Goal: Use online tool/utility: Utilize a website feature to perform a specific function

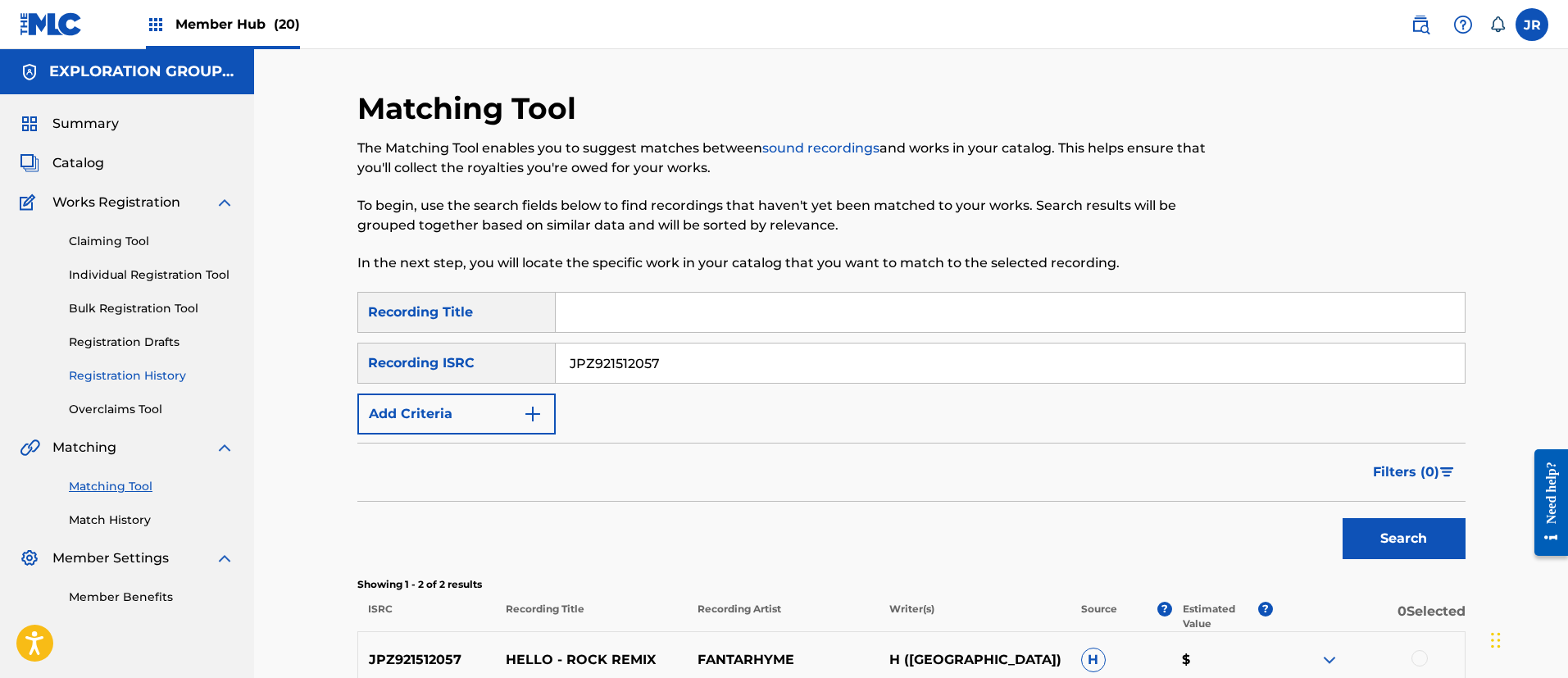
drag, startPoint x: 694, startPoint y: 373, endPoint x: 226, endPoint y: 381, distance: 468.1
click at [284, 379] on div "Matching Tool The Matching Tool enables you to suggest matches between sound re…" at bounding box center [911, 438] width 1314 height 779
paste input "314358"
type input "JPZ921314358"
drag, startPoint x: 1389, startPoint y: 528, endPoint x: 1134, endPoint y: 386, distance: 291.9
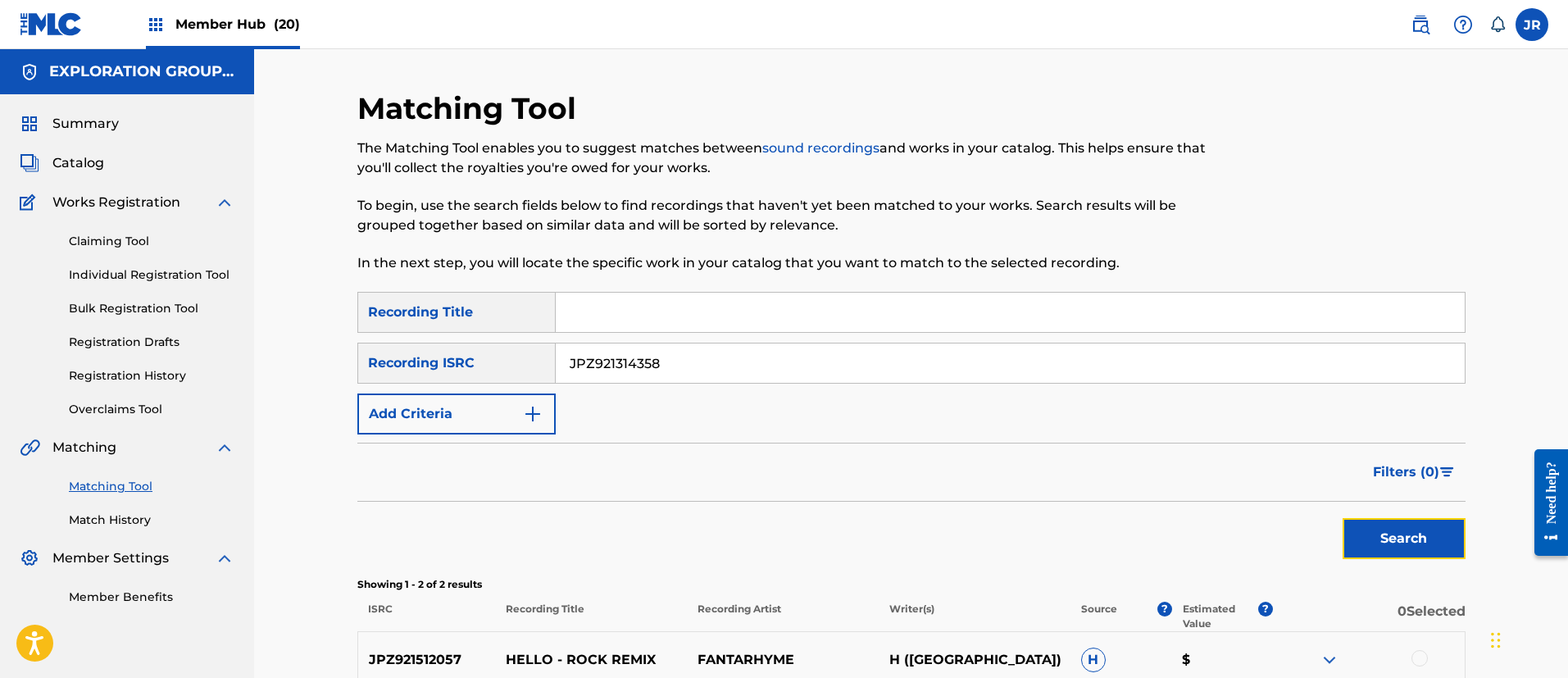
click at [1388, 528] on button "Search" at bounding box center [1403, 539] width 123 height 41
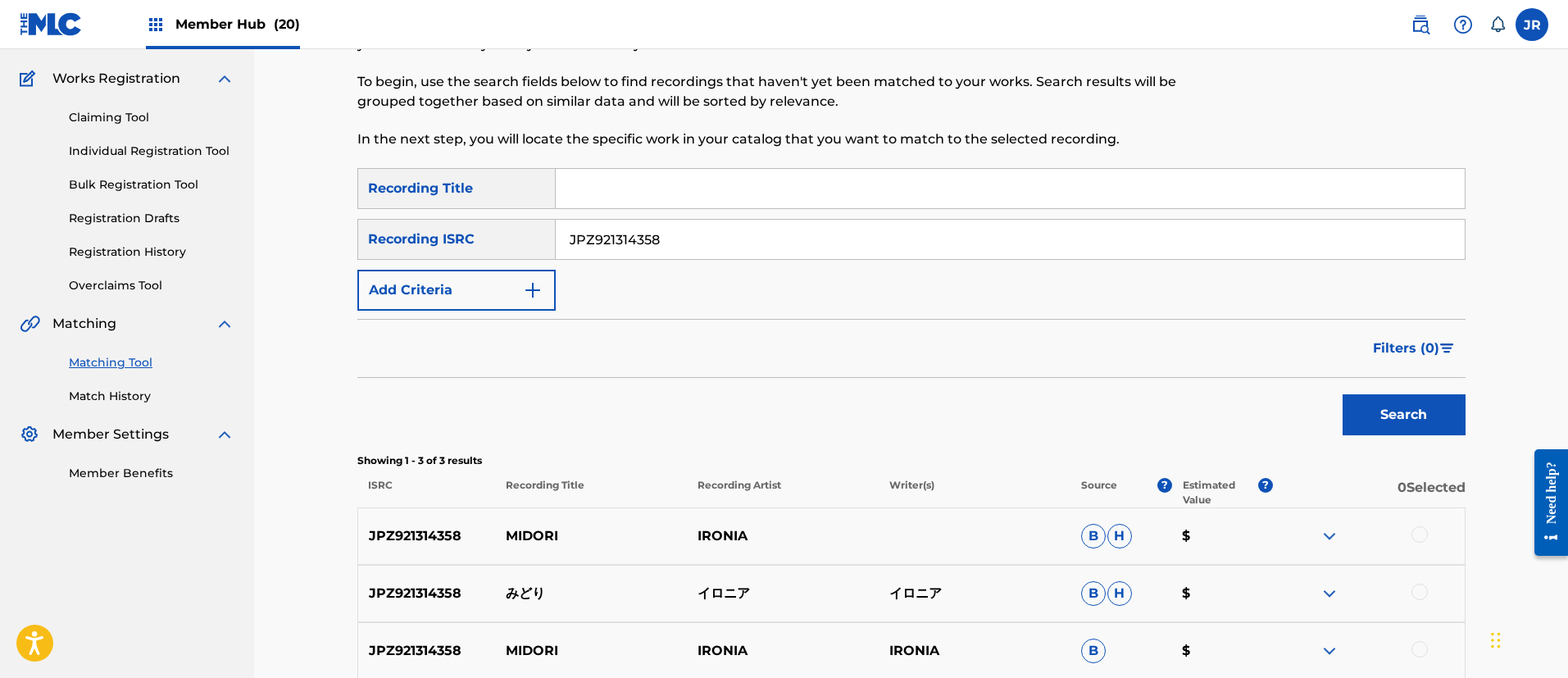
scroll to position [246, 0]
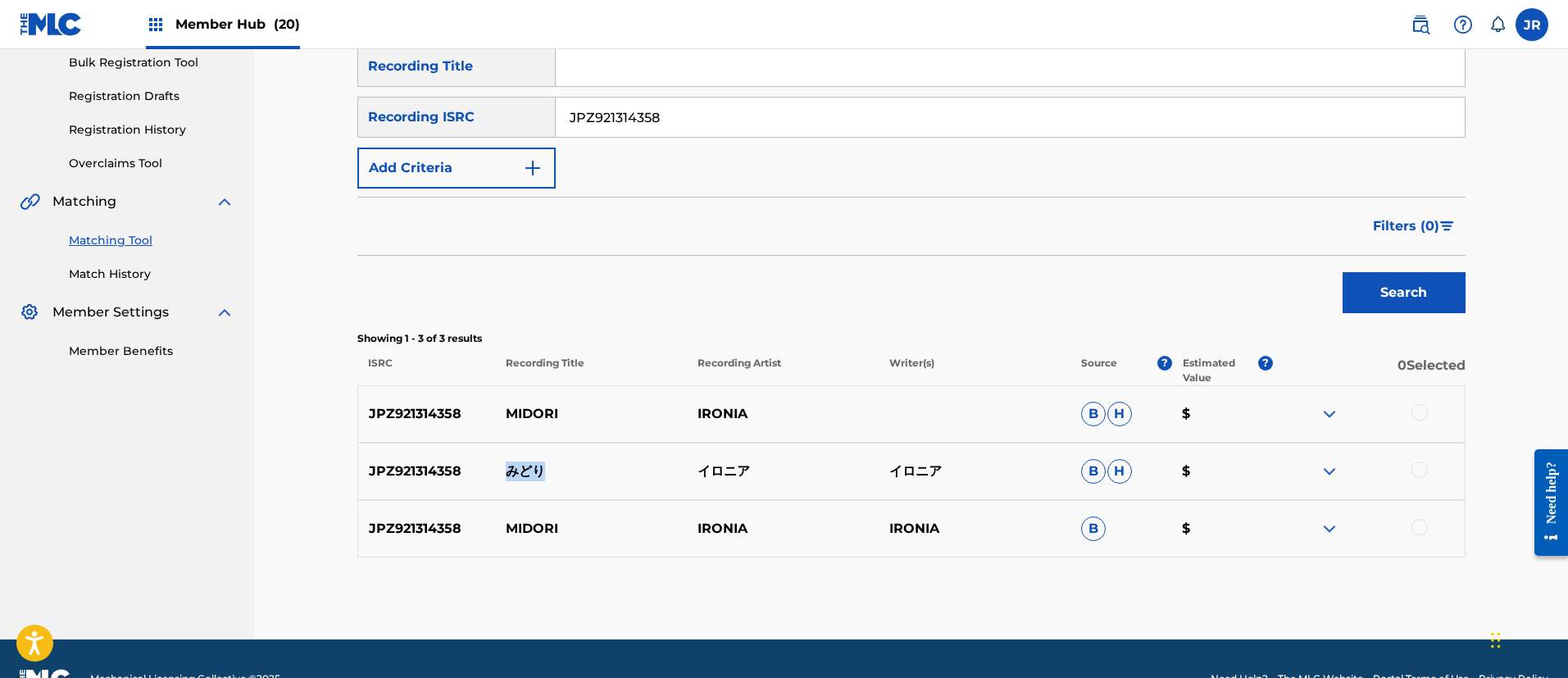
drag, startPoint x: 543, startPoint y: 470, endPoint x: 510, endPoint y: 467, distance: 33.1
click at [510, 467] on p "みどり" at bounding box center [591, 471] width 192 height 20
copy p "みどり"
drag, startPoint x: 773, startPoint y: 470, endPoint x: 703, endPoint y: 467, distance: 70.1
click at [703, 467] on p "イロニア" at bounding box center [783, 471] width 192 height 20
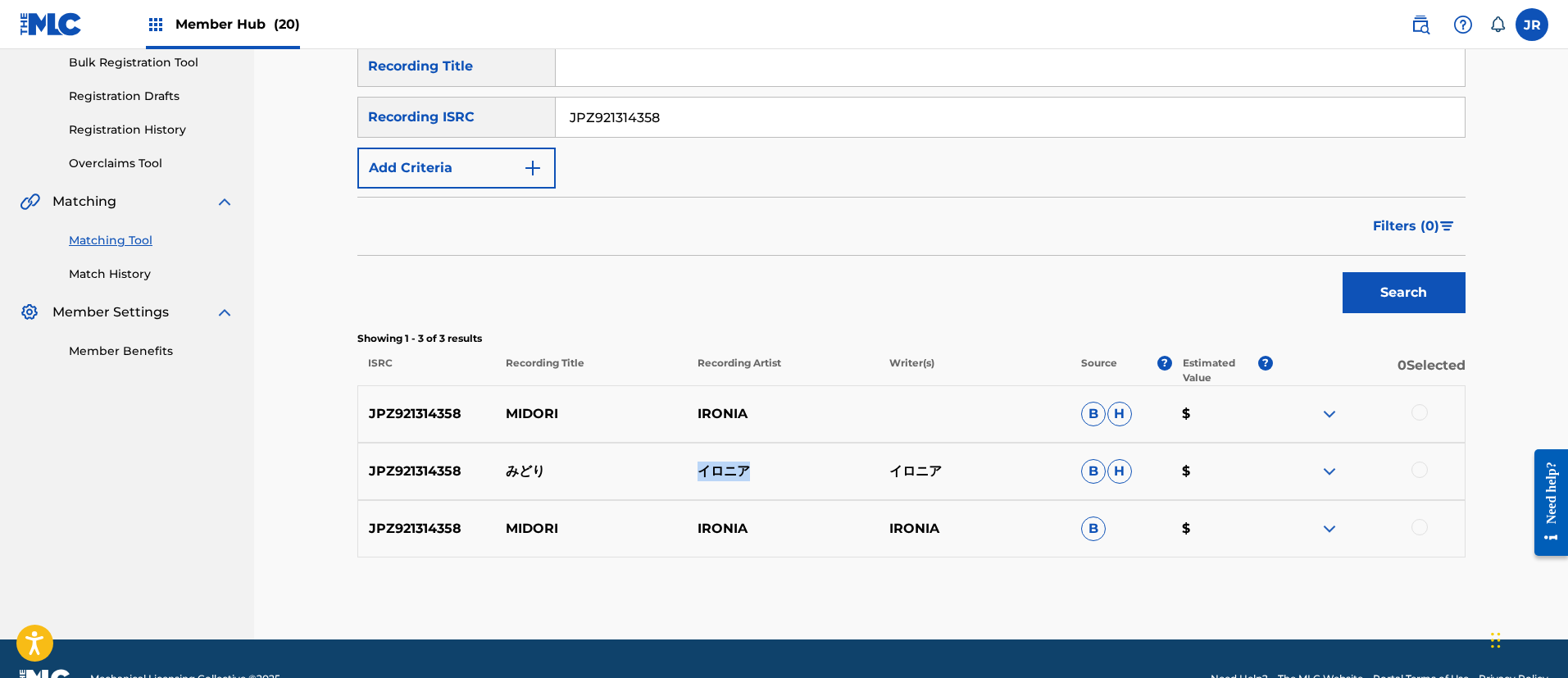
copy p "イロニア"
click at [1414, 416] on div at bounding box center [1419, 412] width 16 height 16
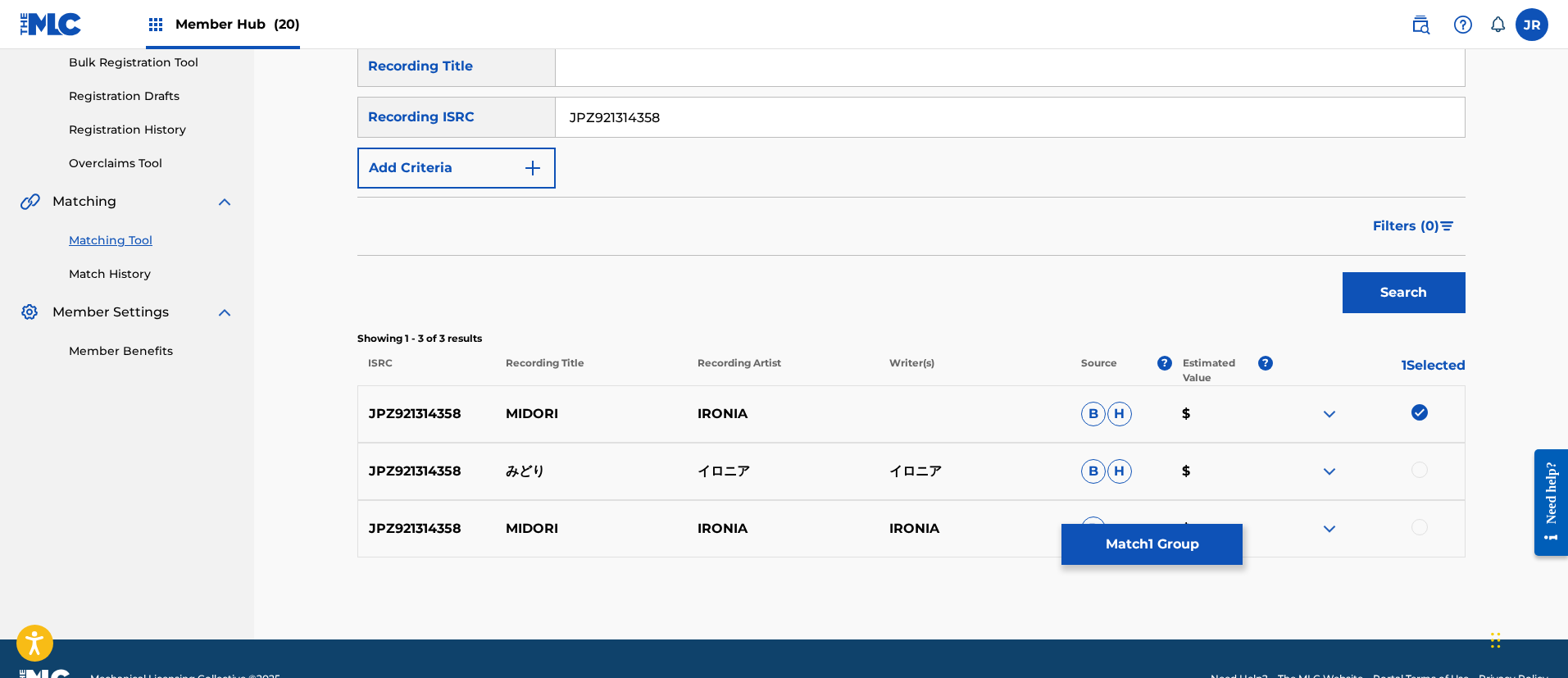
click at [1420, 476] on div at bounding box center [1419, 469] width 16 height 16
click at [1424, 534] on div at bounding box center [1369, 528] width 192 height 20
click at [1421, 528] on div at bounding box center [1419, 527] width 16 height 16
click at [1160, 547] on button "Match 3 Groups" at bounding box center [1152, 544] width 181 height 41
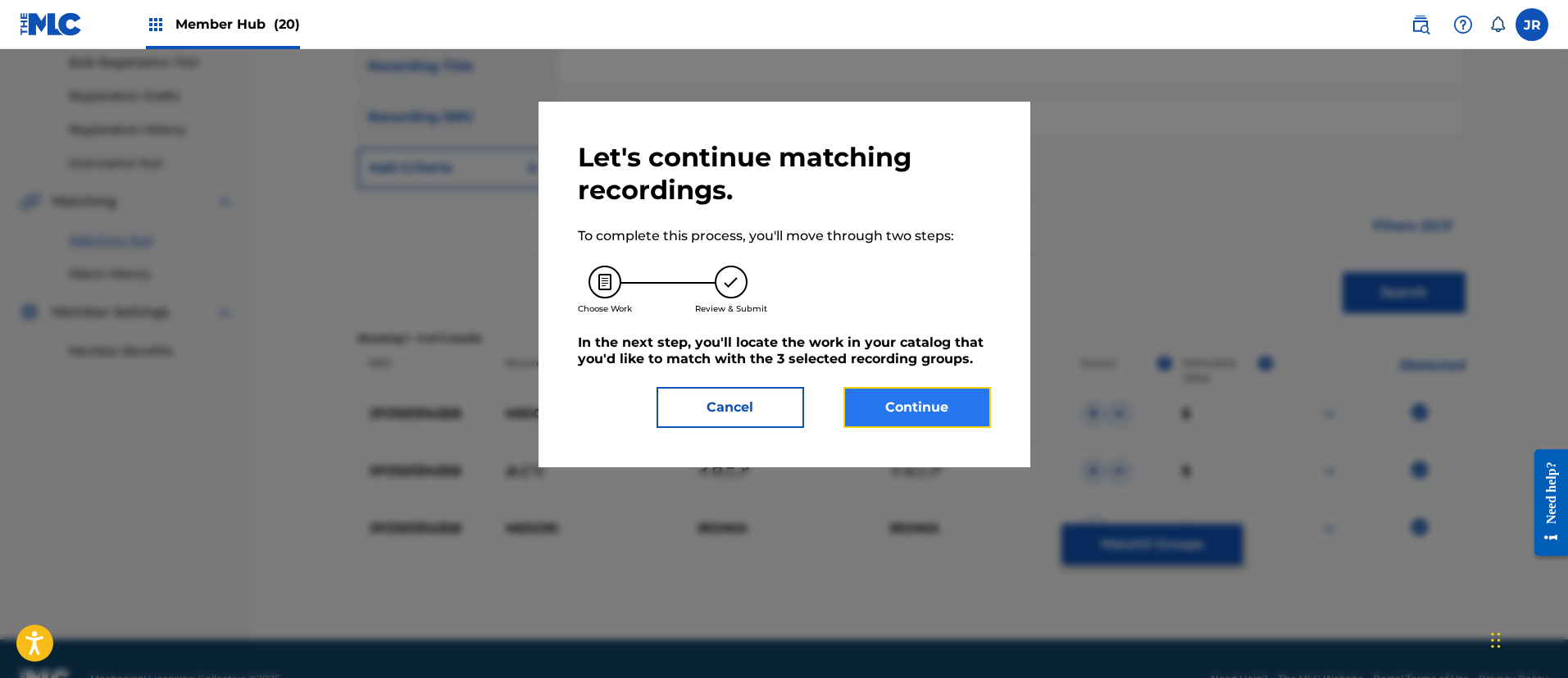
click at [931, 409] on button "Continue" at bounding box center [917, 407] width 148 height 41
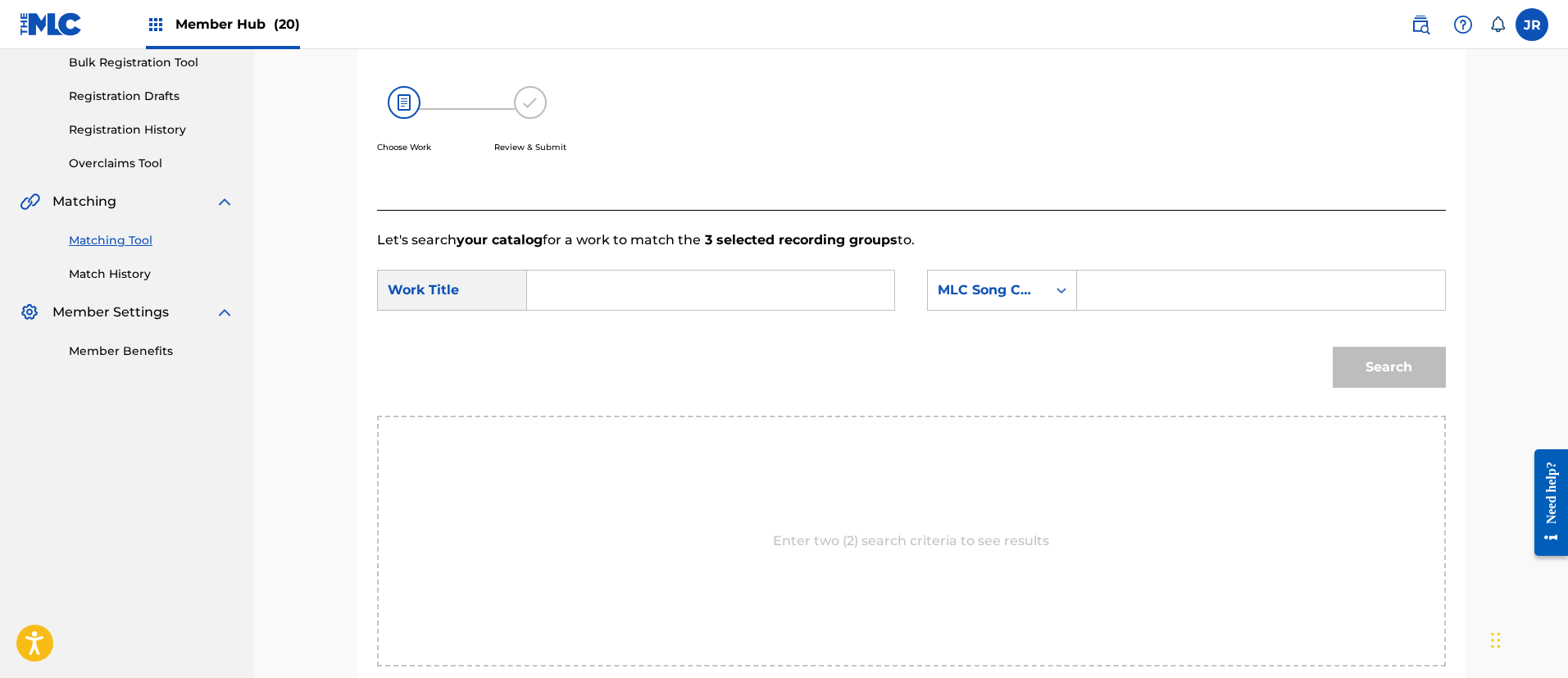
click at [745, 285] on input "Search Form" at bounding box center [710, 291] width 339 height 39
paste input "Midori"
type input "Midori"
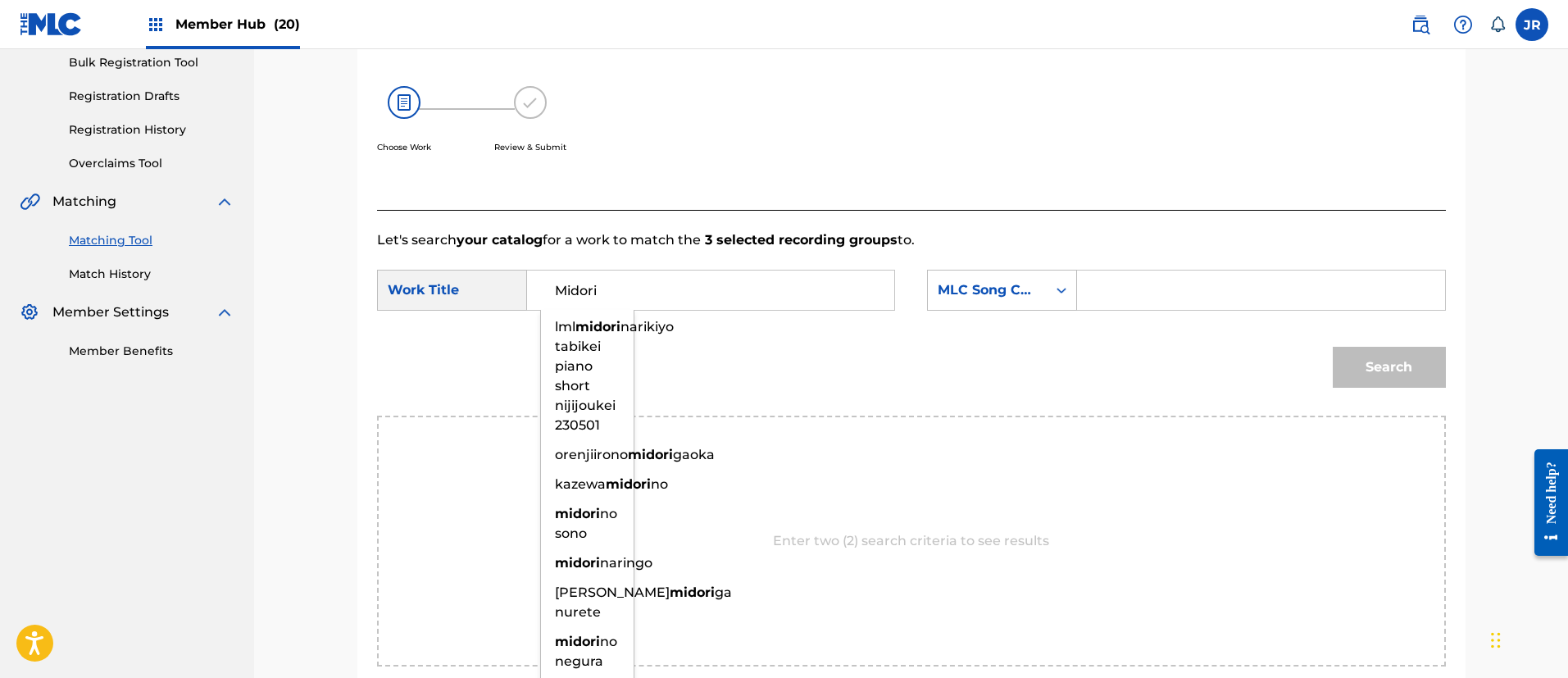
click at [1116, 300] on input "Search Form" at bounding box center [1260, 291] width 339 height 39
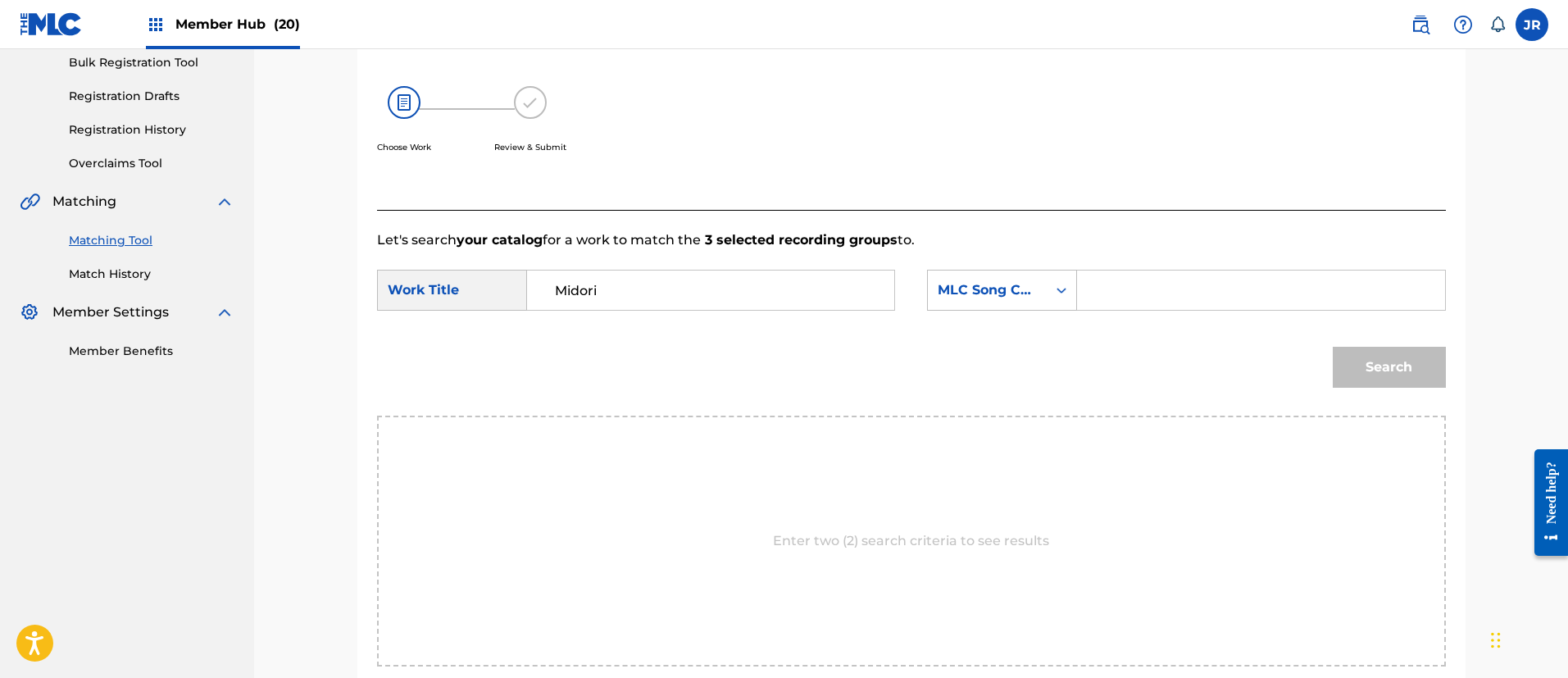
paste input "MV6GZ6"
type input "MV6GZ6"
drag, startPoint x: 1367, startPoint y: 368, endPoint x: 1357, endPoint y: 333, distance: 36.4
click at [1368, 366] on button "Search" at bounding box center [1389, 368] width 113 height 41
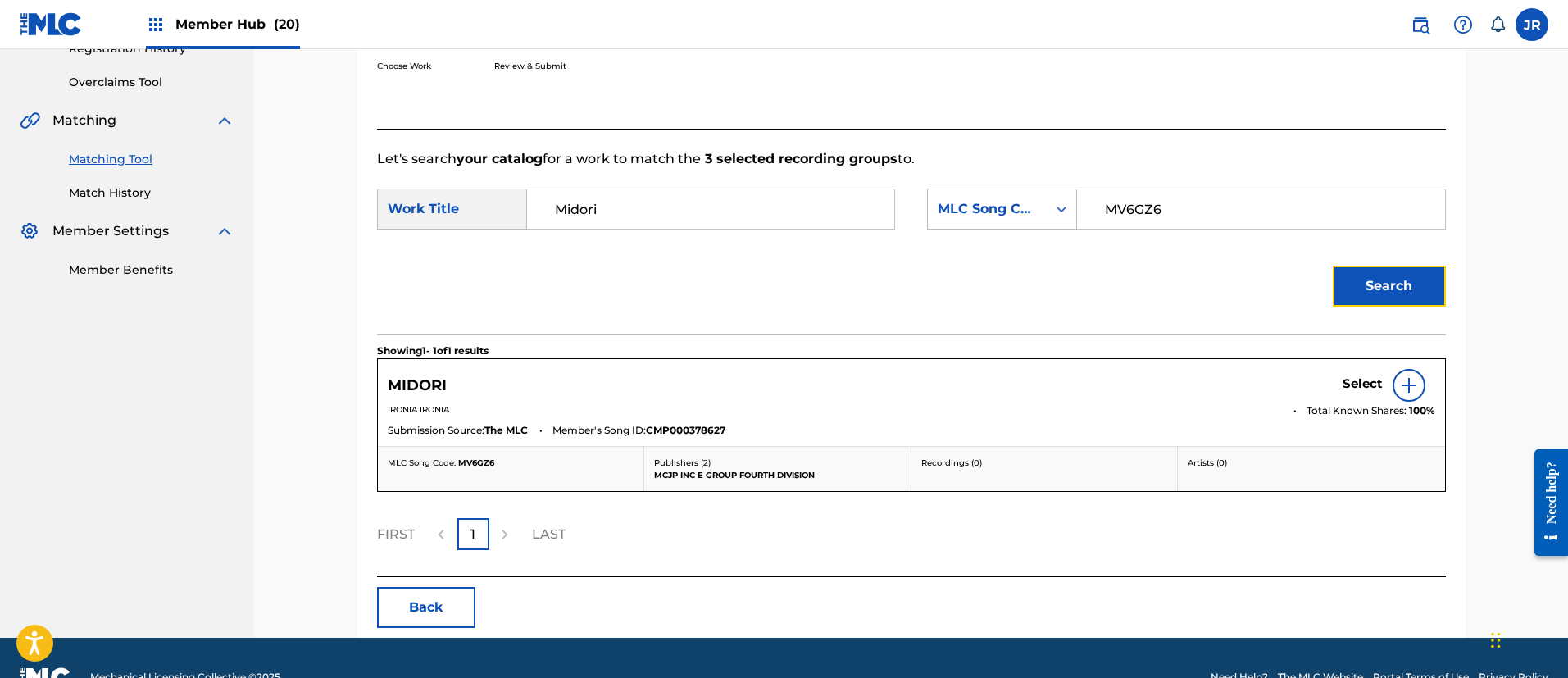
scroll to position [366, 0]
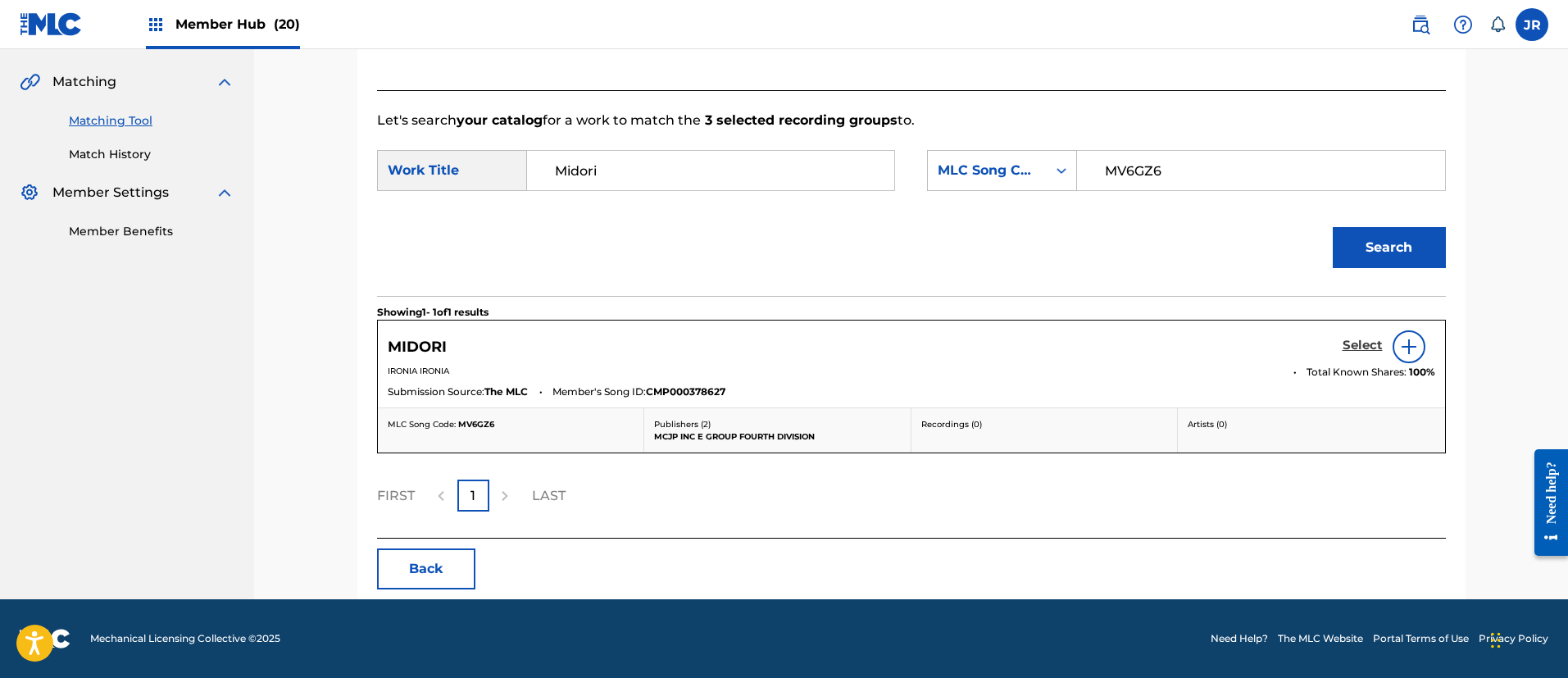
click at [1372, 342] on h5 "Select" at bounding box center [1362, 345] width 40 height 16
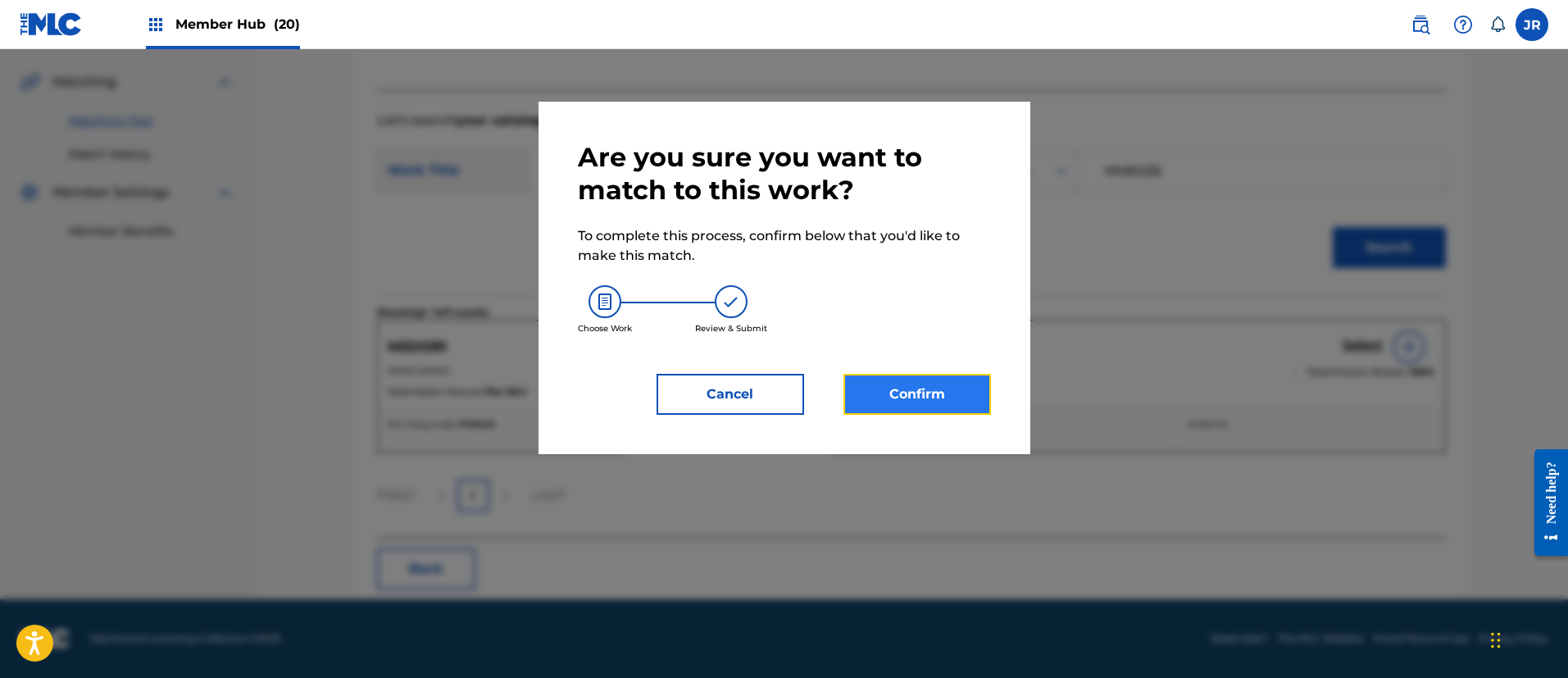
click at [924, 391] on button "Confirm" at bounding box center [917, 395] width 148 height 41
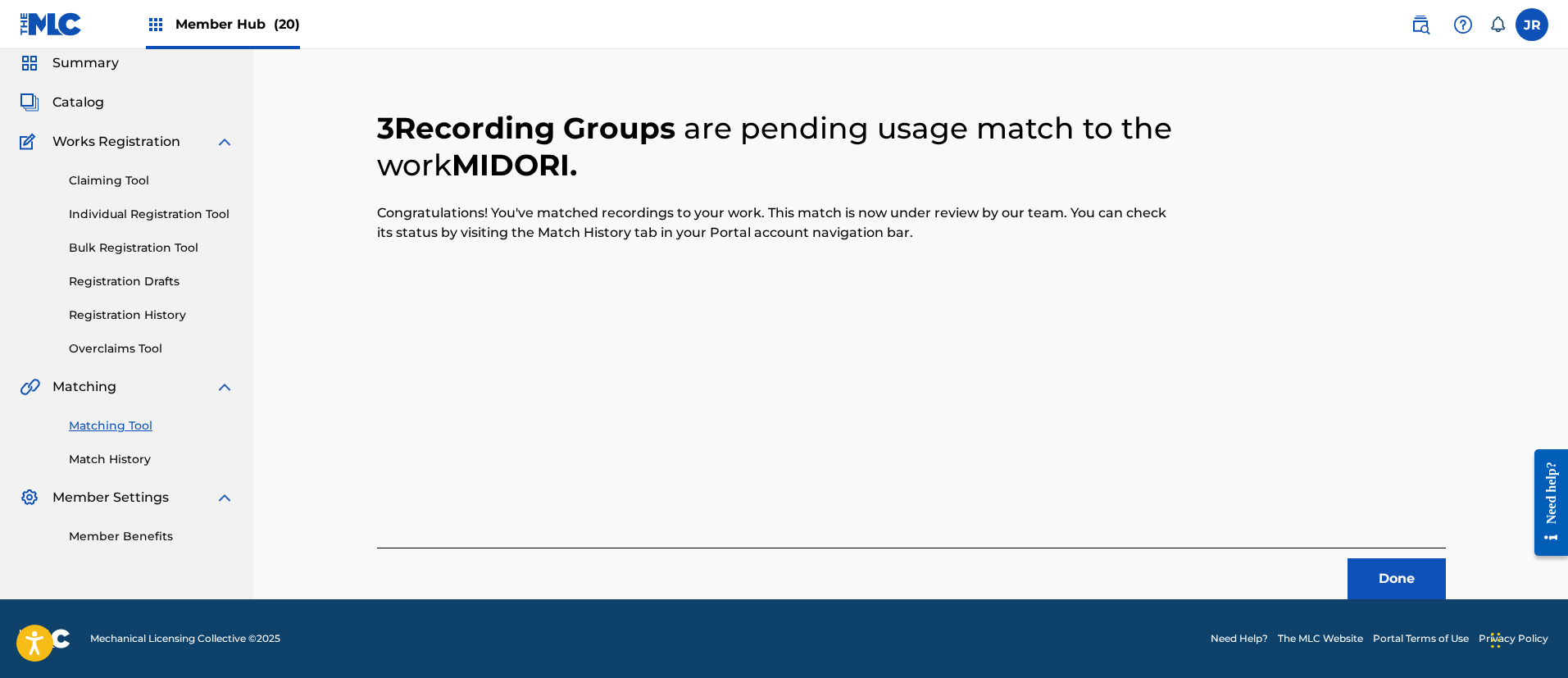
scroll to position [61, 0]
click at [1383, 584] on button "Done" at bounding box center [1396, 579] width 99 height 41
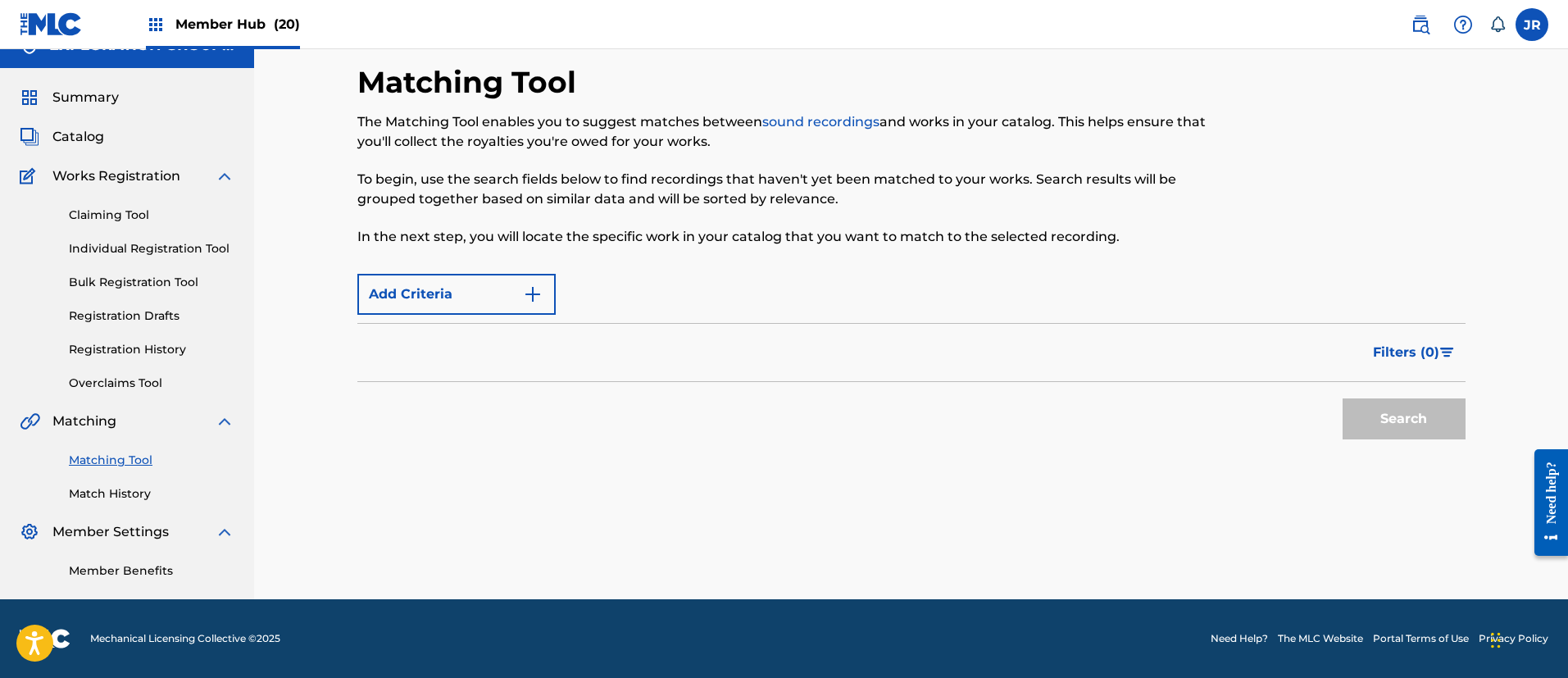
scroll to position [60, 0]
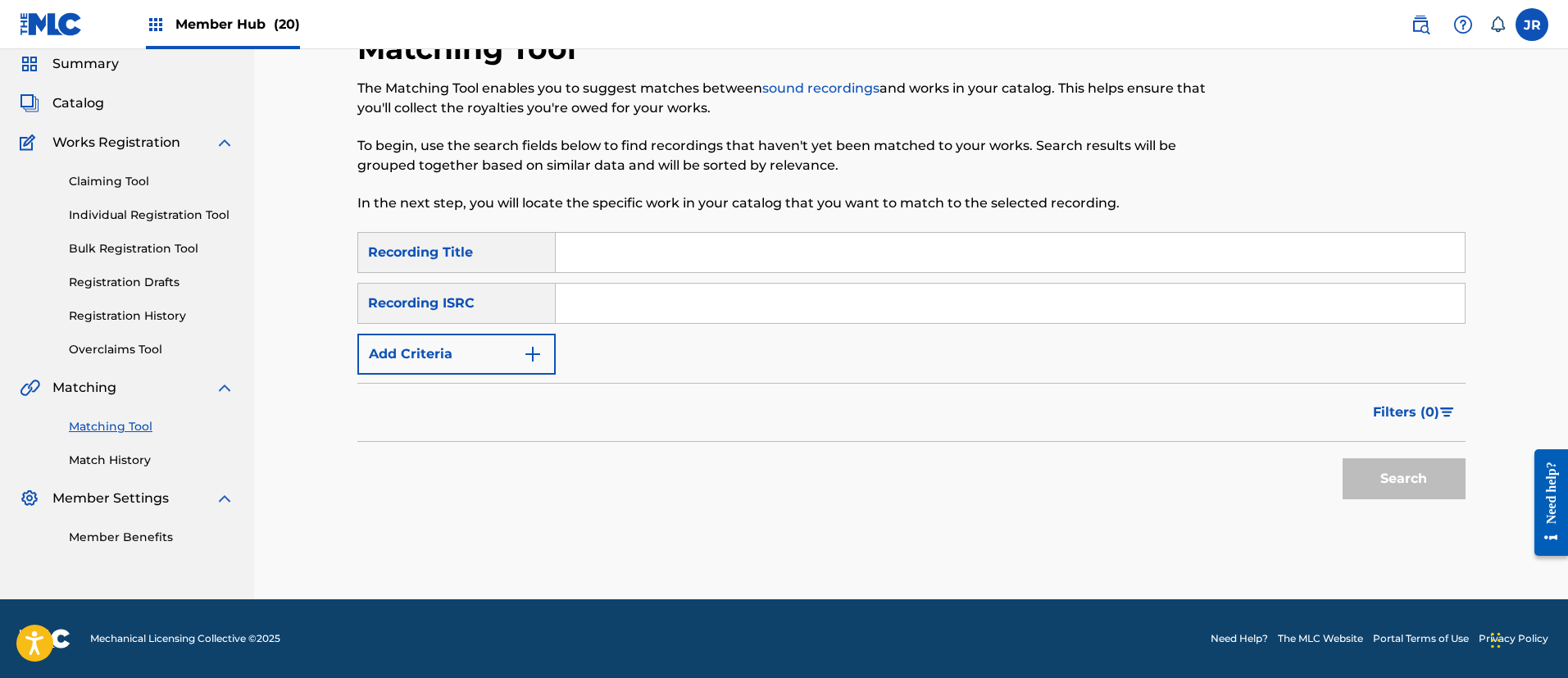
click at [636, 311] on input "Search Form" at bounding box center [1010, 304] width 909 height 39
paste input "TCJPX2359563"
type input "TCJPX2359563"
click at [1392, 473] on button "Search" at bounding box center [1403, 479] width 123 height 41
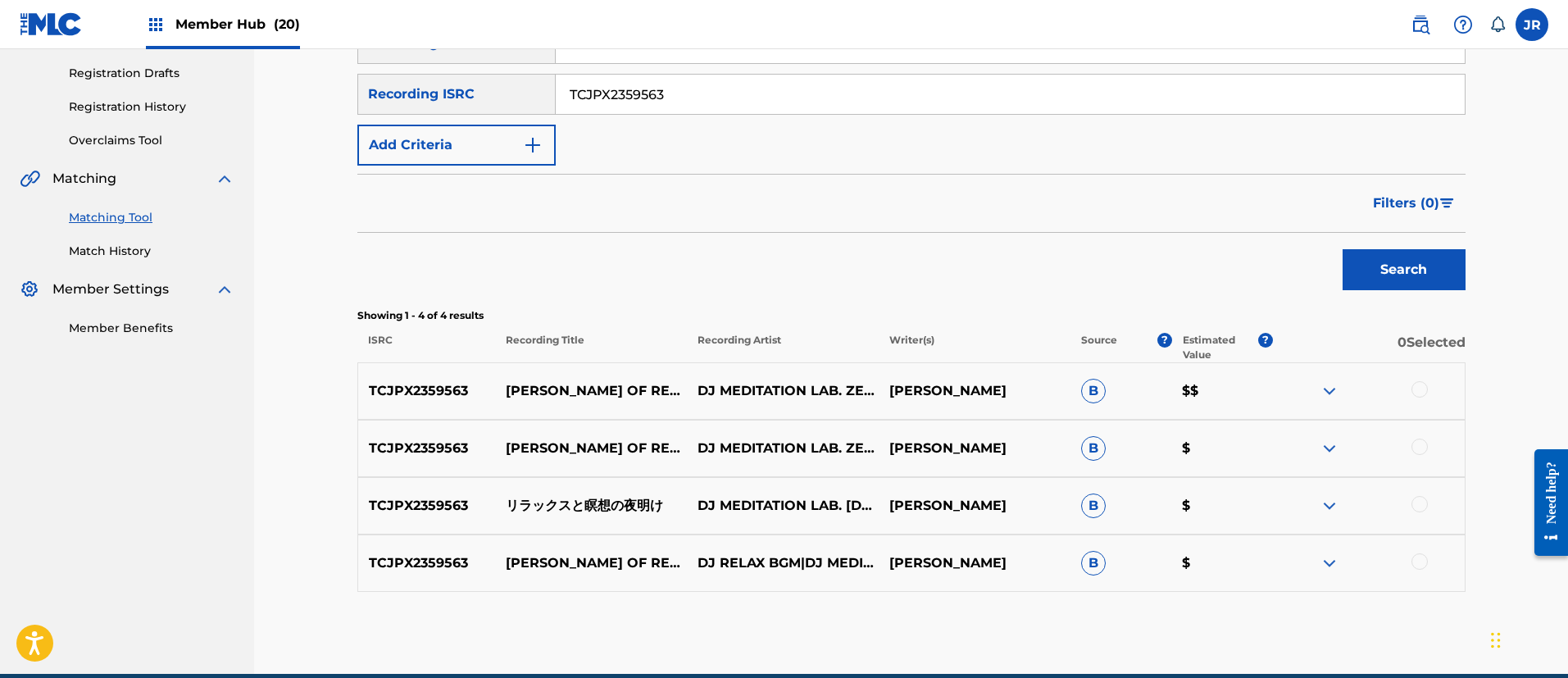
scroll to position [343, 0]
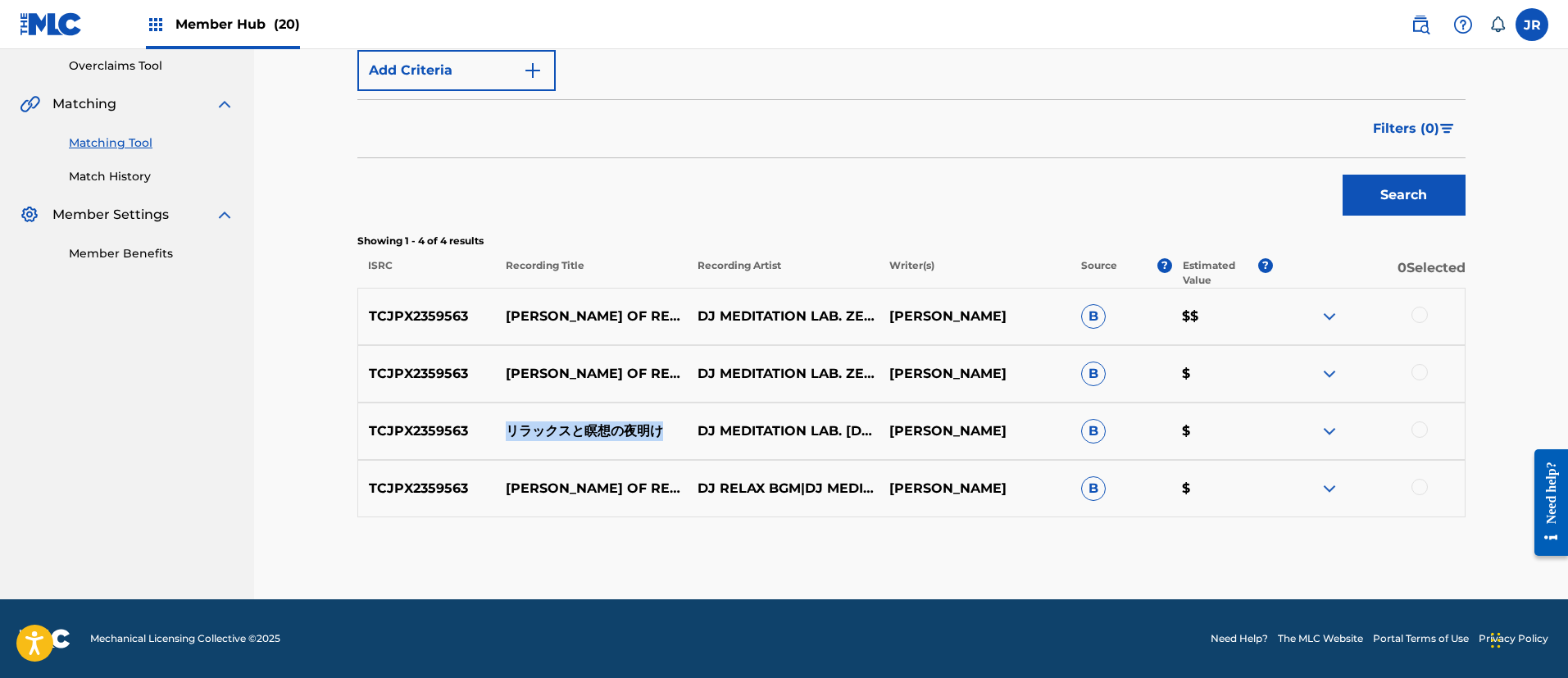
drag, startPoint x: 508, startPoint y: 431, endPoint x: 667, endPoint y: 432, distance: 159.0
click at [667, 432] on p "リラックスと瞑想の夜明け" at bounding box center [591, 431] width 192 height 20
copy p "リラックスと瞑想の夜明け"
click at [1411, 317] on div at bounding box center [1419, 314] width 16 height 16
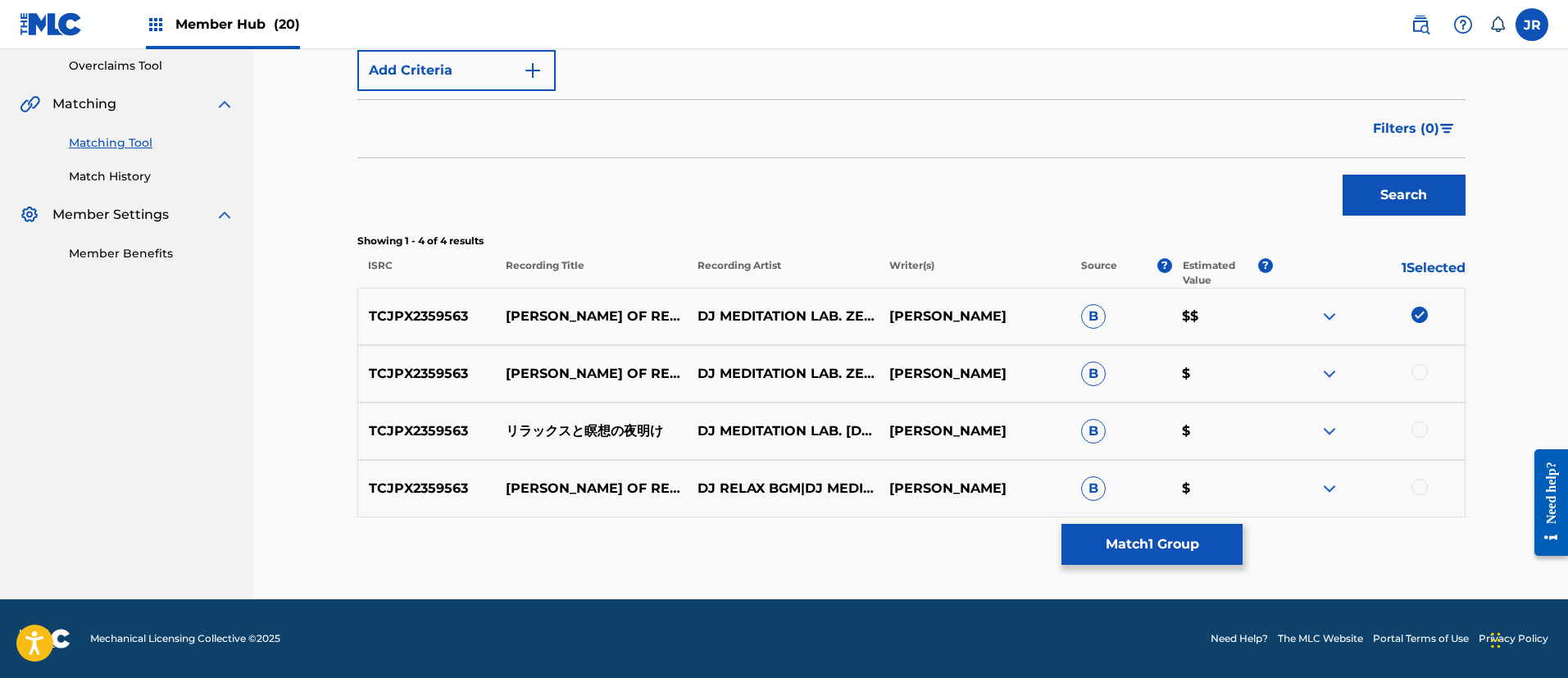
click at [1416, 370] on div at bounding box center [1419, 371] width 16 height 16
click at [1422, 434] on div at bounding box center [1419, 429] width 16 height 16
click at [1422, 484] on div at bounding box center [1419, 486] width 16 height 16
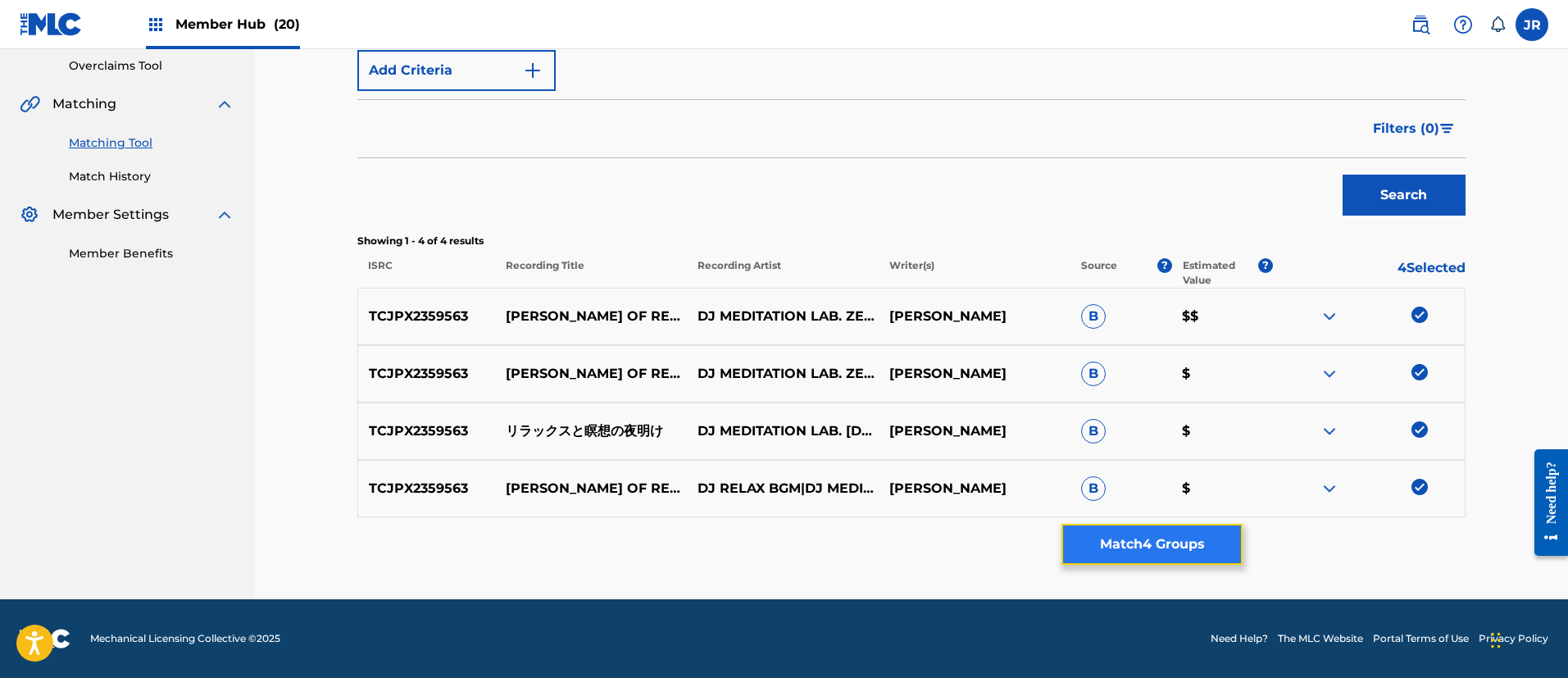
click at [1154, 550] on button "Match 4 Groups" at bounding box center [1152, 544] width 181 height 41
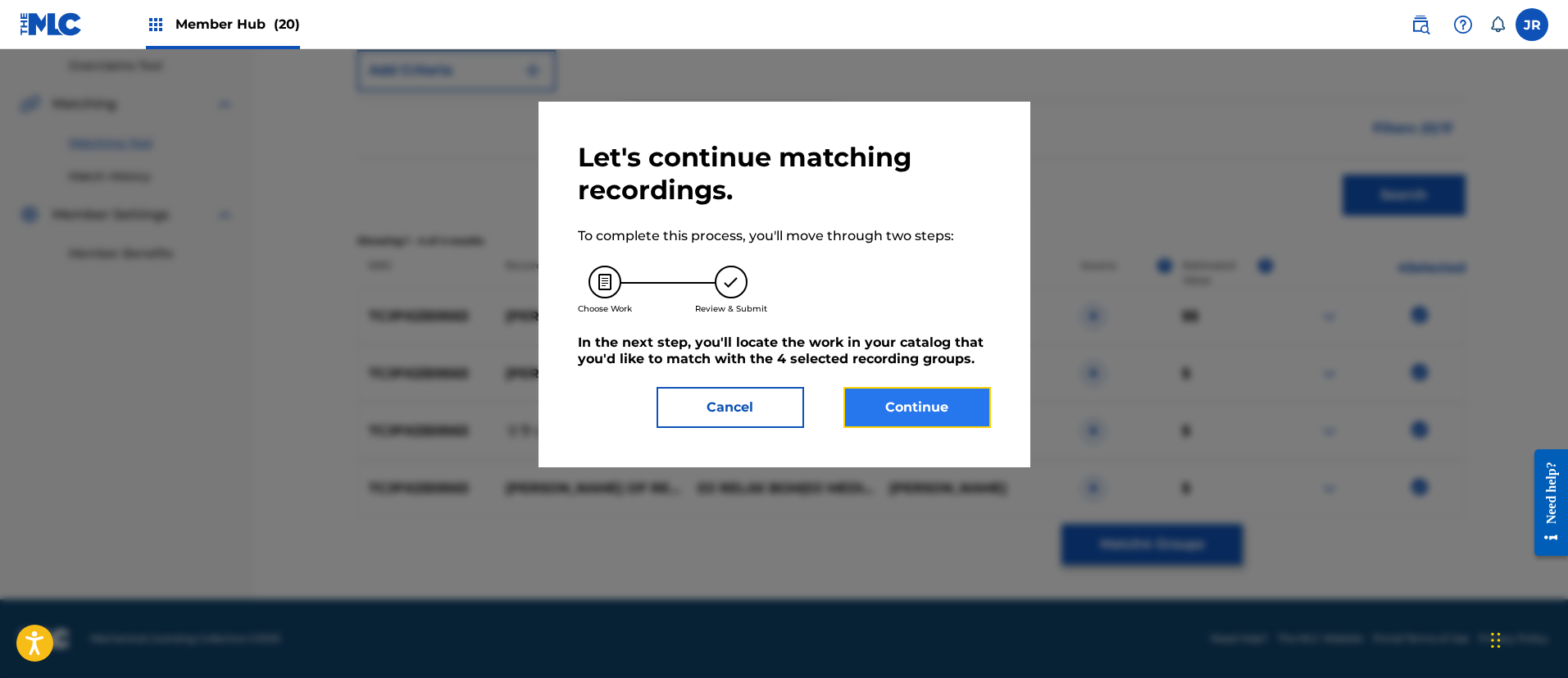
click at [910, 406] on button "Continue" at bounding box center [917, 407] width 148 height 41
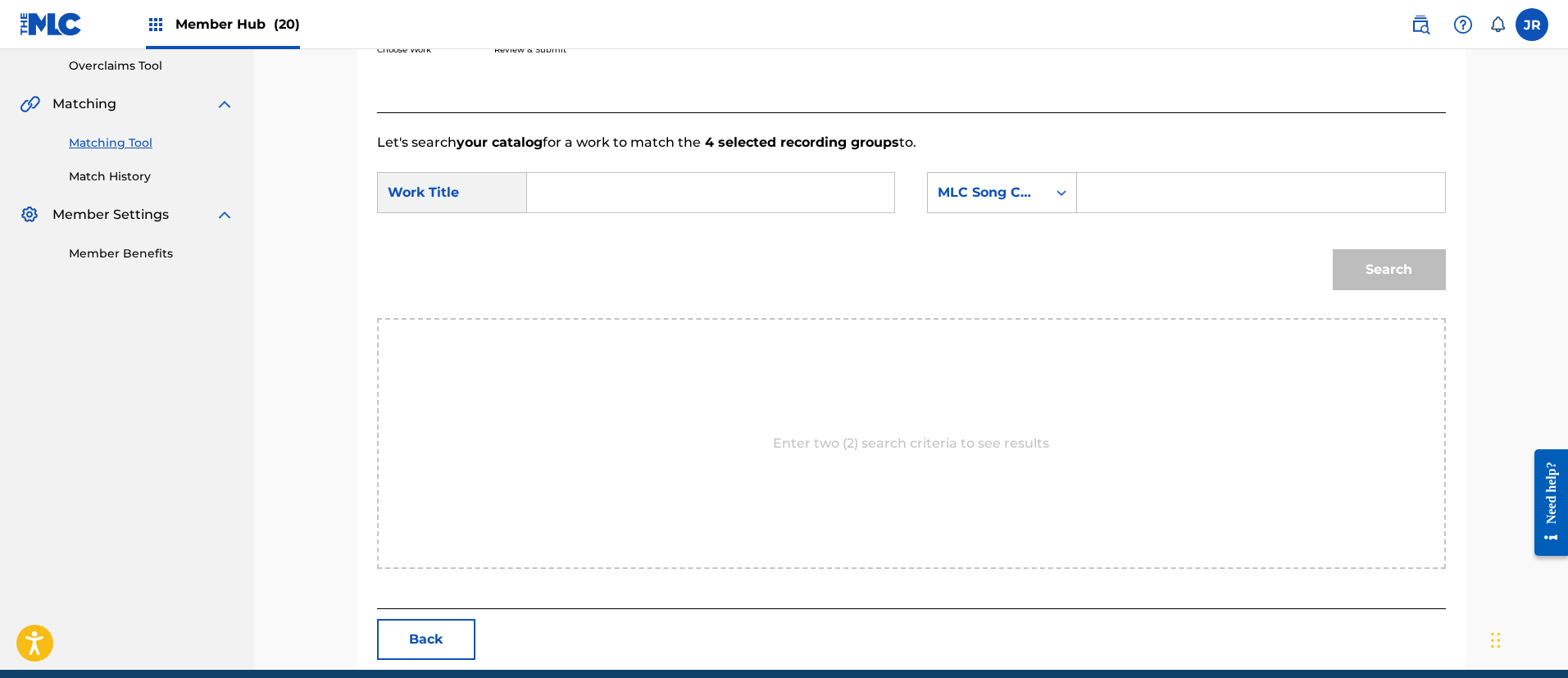
click at [619, 183] on input "Search Form" at bounding box center [710, 193] width 339 height 39
paste input "Rirakkusutomeisounoyoake"
type input "Rirakkusutomeisounoyoake"
click at [1132, 194] on input "Search Form" at bounding box center [1260, 193] width 339 height 39
paste input "RO121L"
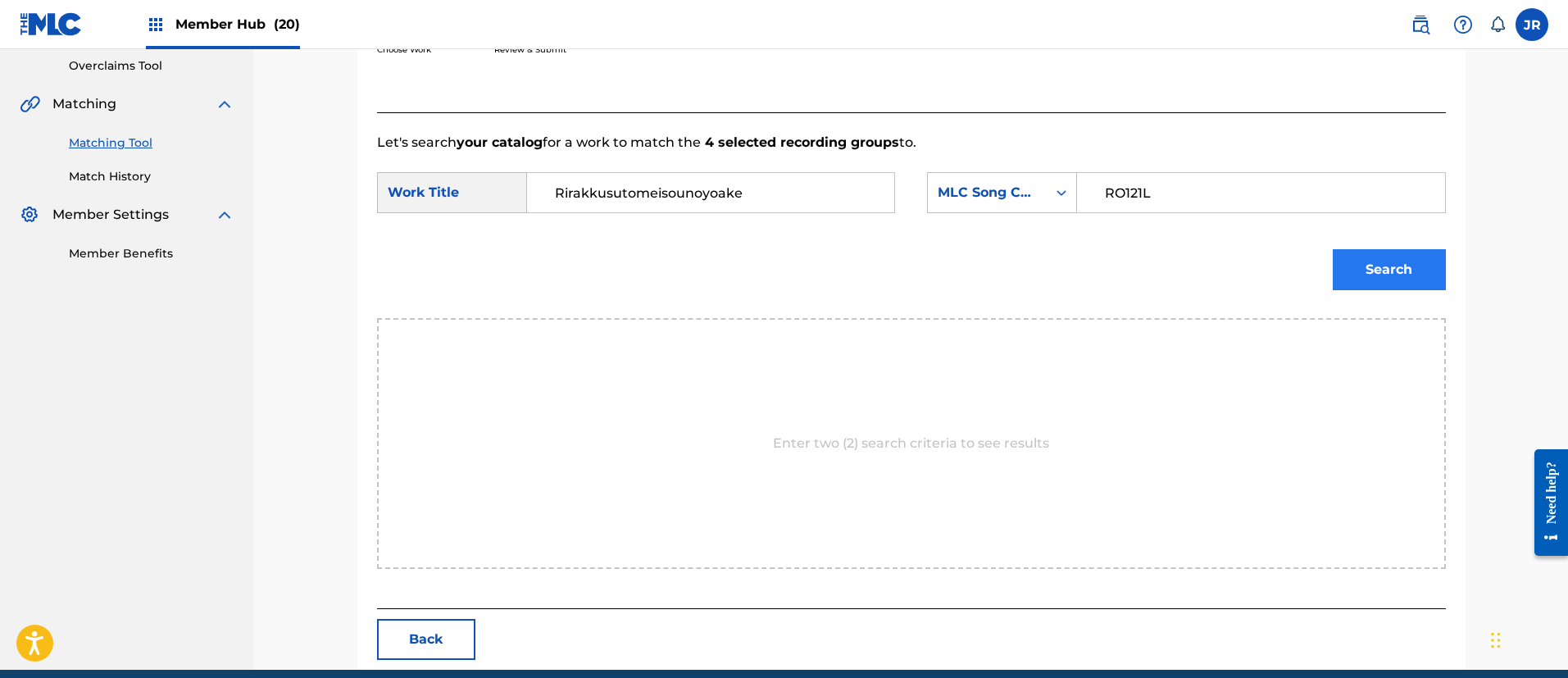
type input "RO121L"
click at [1369, 265] on button "Search" at bounding box center [1389, 270] width 113 height 41
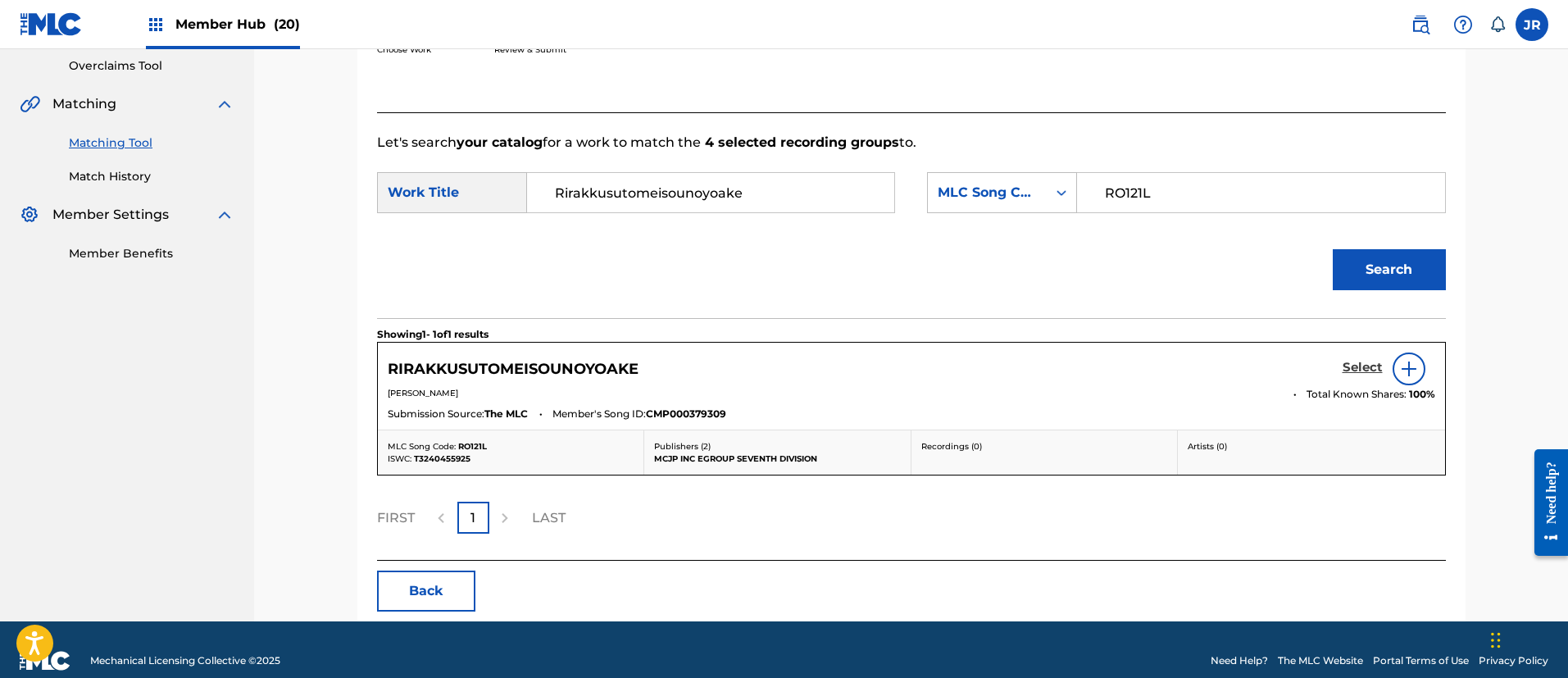
click at [1352, 368] on h5 "Select" at bounding box center [1362, 368] width 40 height 16
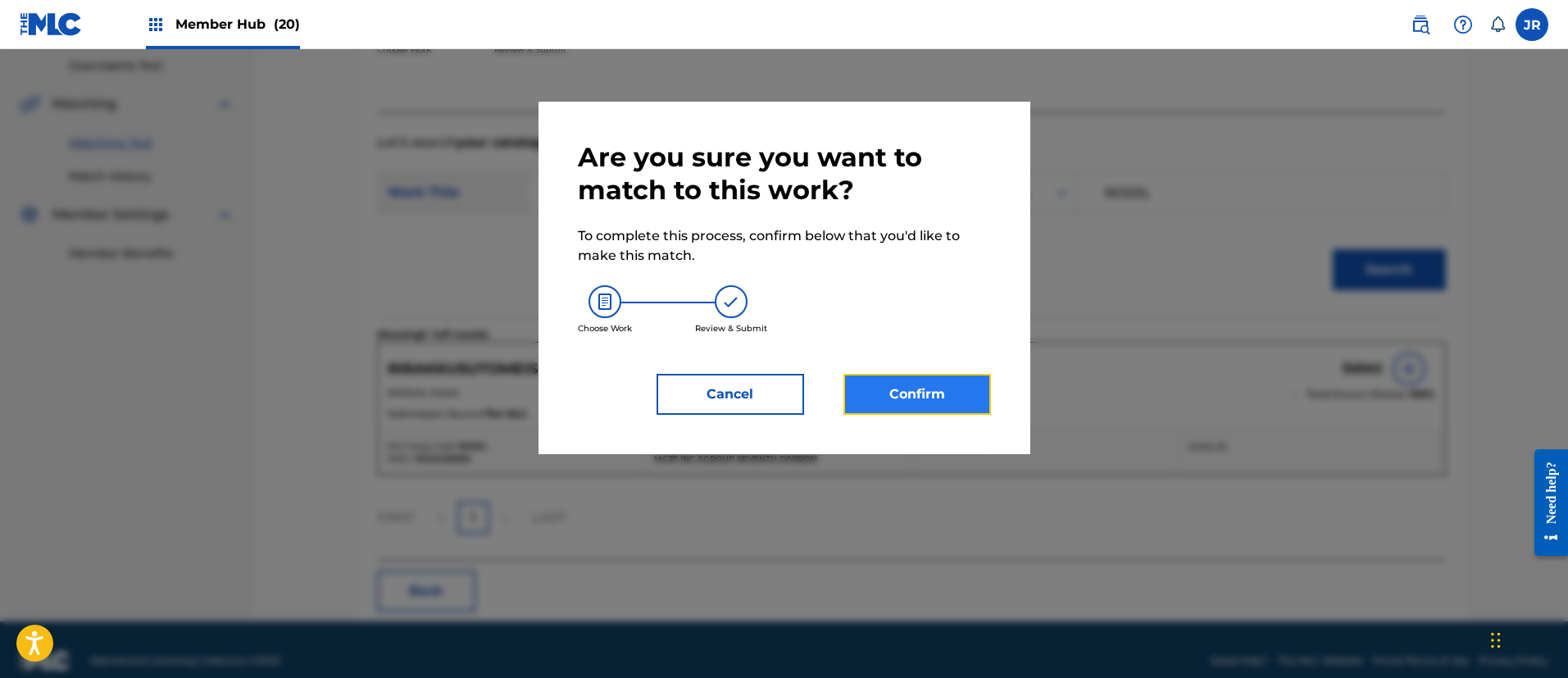
click at [909, 390] on button "Confirm" at bounding box center [917, 395] width 148 height 41
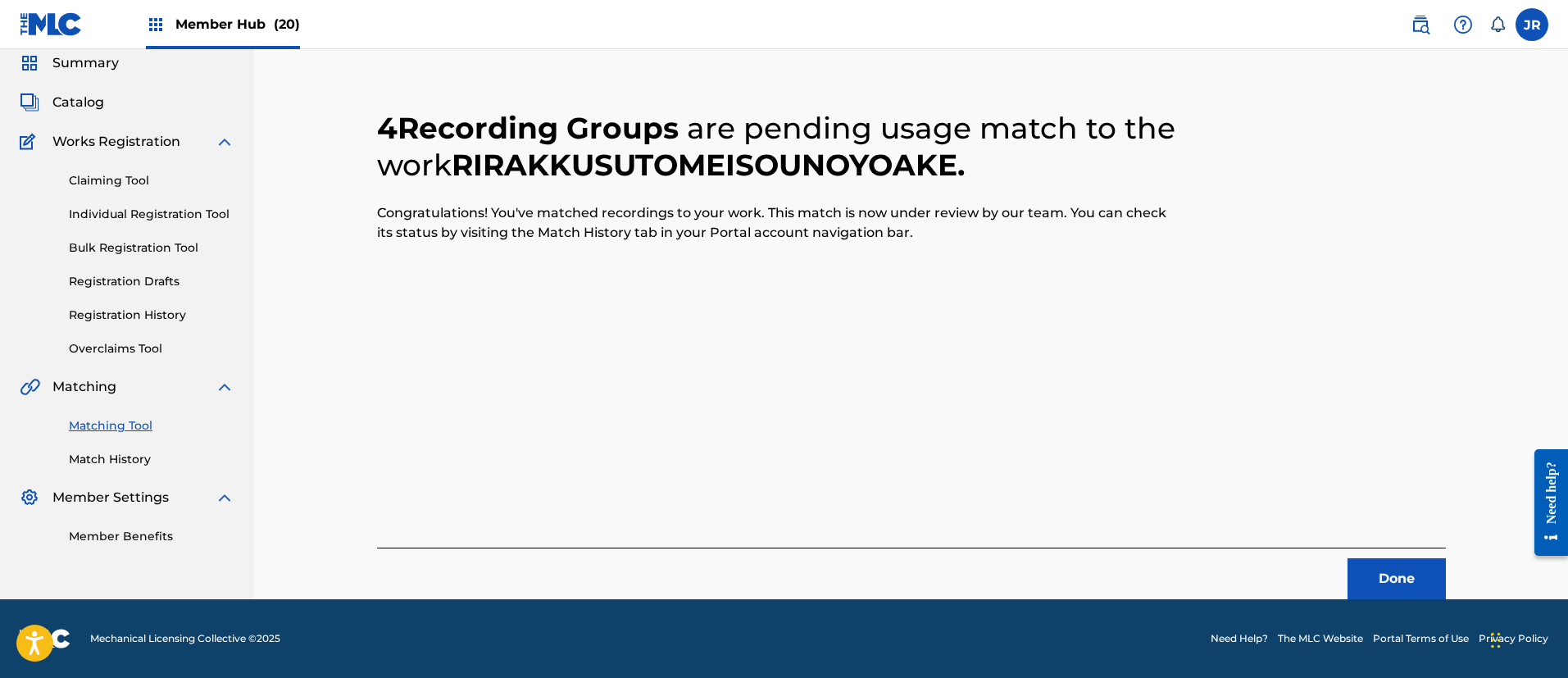
scroll to position [61, 0]
drag, startPoint x: 1390, startPoint y: 581, endPoint x: 1107, endPoint y: 37, distance: 613.2
click at [1389, 577] on button "Done" at bounding box center [1396, 579] width 99 height 41
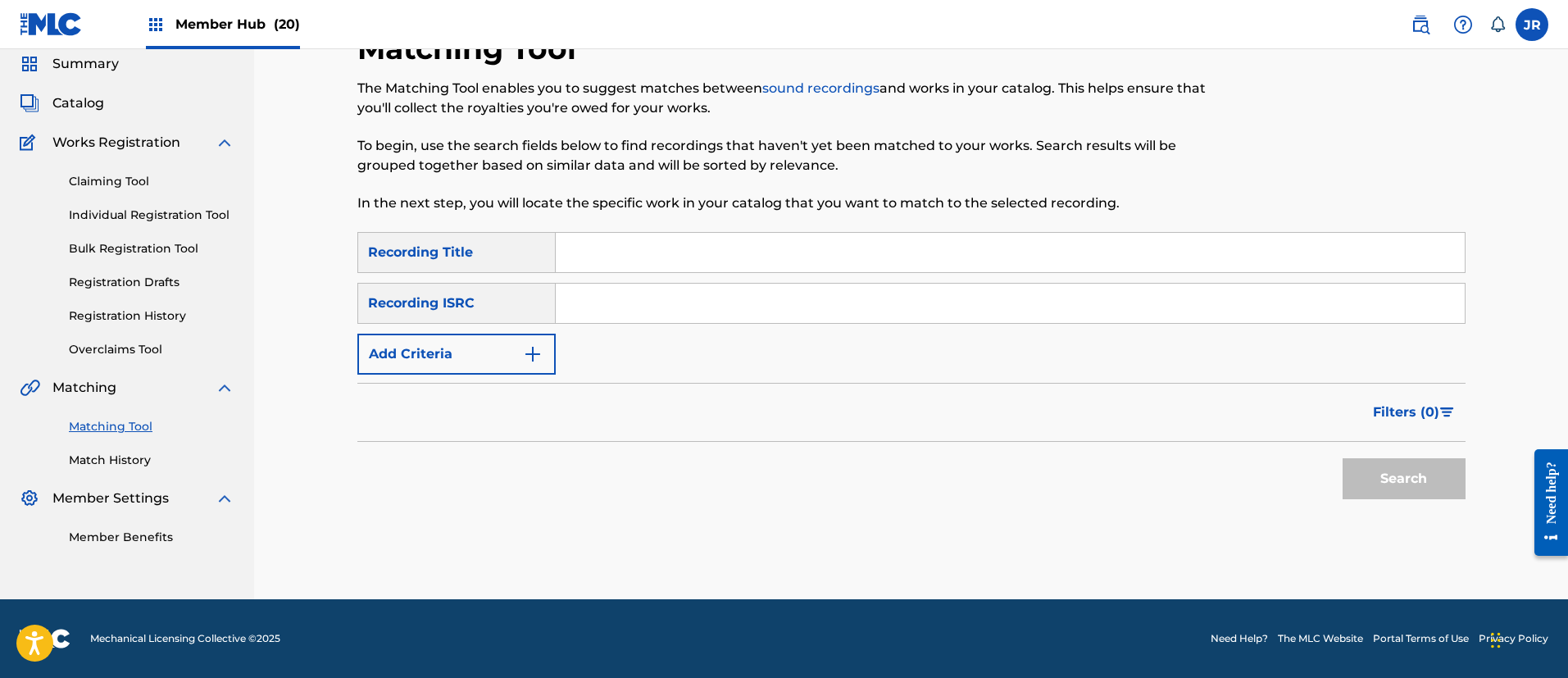
click at [648, 304] on input "Search Form" at bounding box center [1010, 304] width 909 height 39
paste input "TCJPX2359564"
type input "TCJPX2359564"
click at [1398, 484] on button "Search" at bounding box center [1403, 479] width 123 height 41
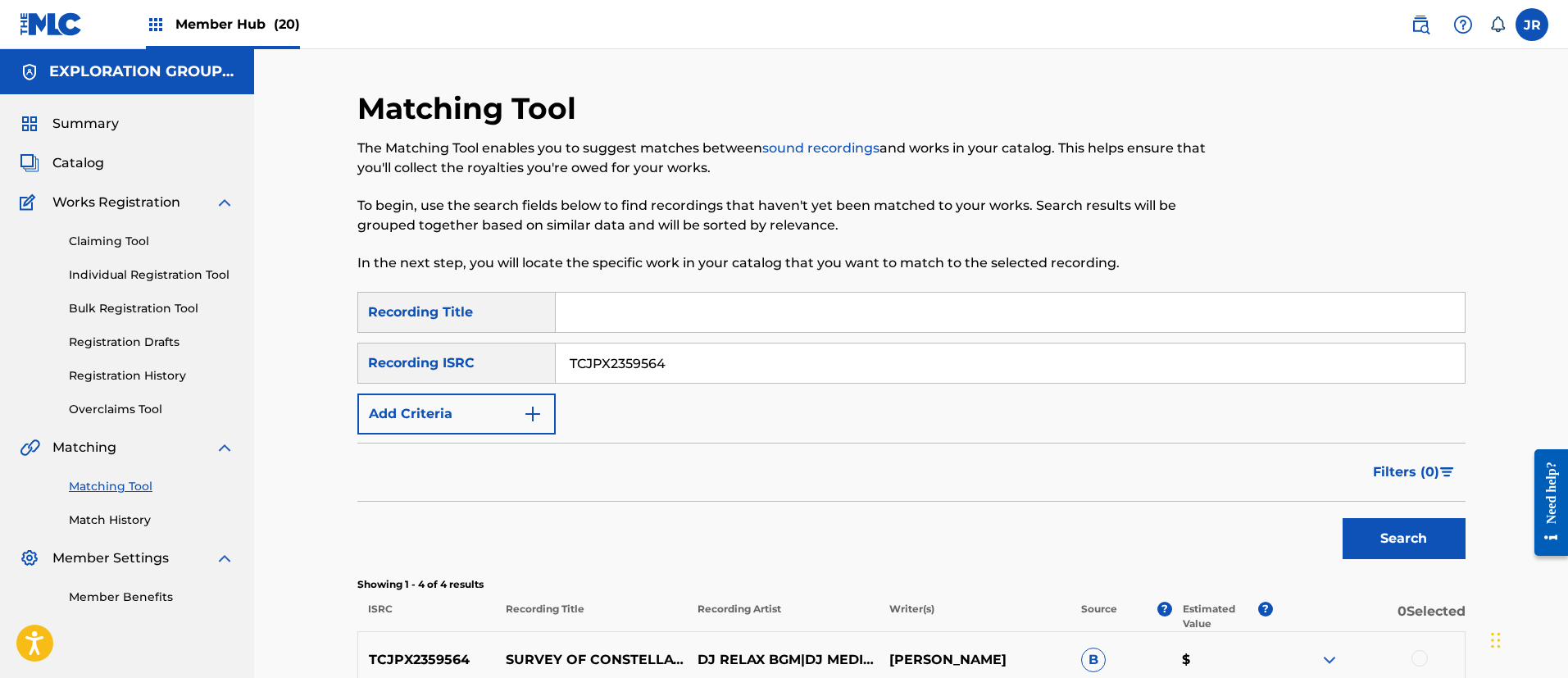
scroll to position [343, 0]
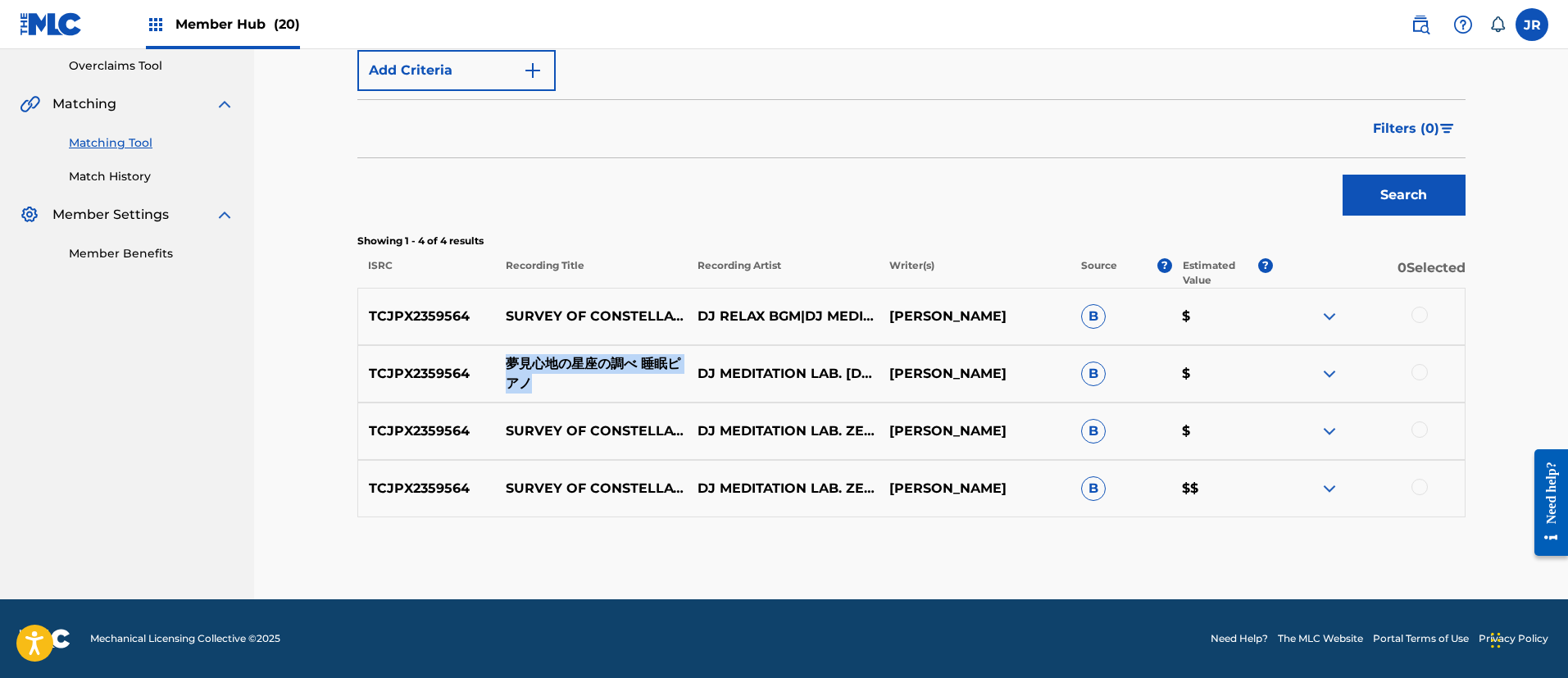
drag, startPoint x: 510, startPoint y: 364, endPoint x: 569, endPoint y: 389, distance: 64.1
click at [569, 389] on p "夢見心地の星座の調べ 睡眠ピアノ" at bounding box center [591, 374] width 192 height 39
copy p "夢見心地の星座の調べ 睡眠ピアノ"
click at [1414, 313] on div at bounding box center [1419, 314] width 16 height 16
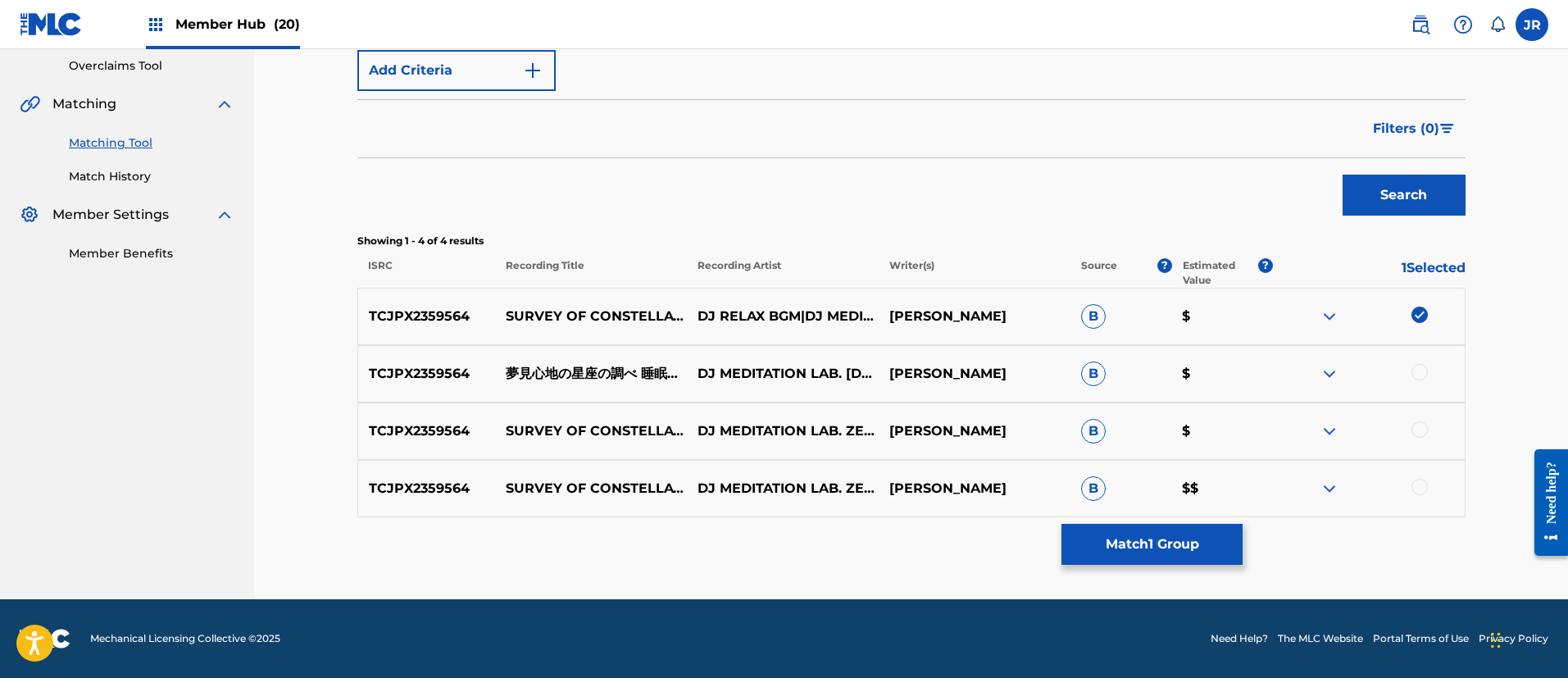
drag, startPoint x: 1417, startPoint y: 367, endPoint x: 1419, endPoint y: 378, distance: 11.2
click at [1417, 366] on div at bounding box center [1419, 371] width 16 height 16
click at [1417, 432] on div at bounding box center [1419, 429] width 16 height 16
click at [1422, 491] on div at bounding box center [1419, 486] width 16 height 16
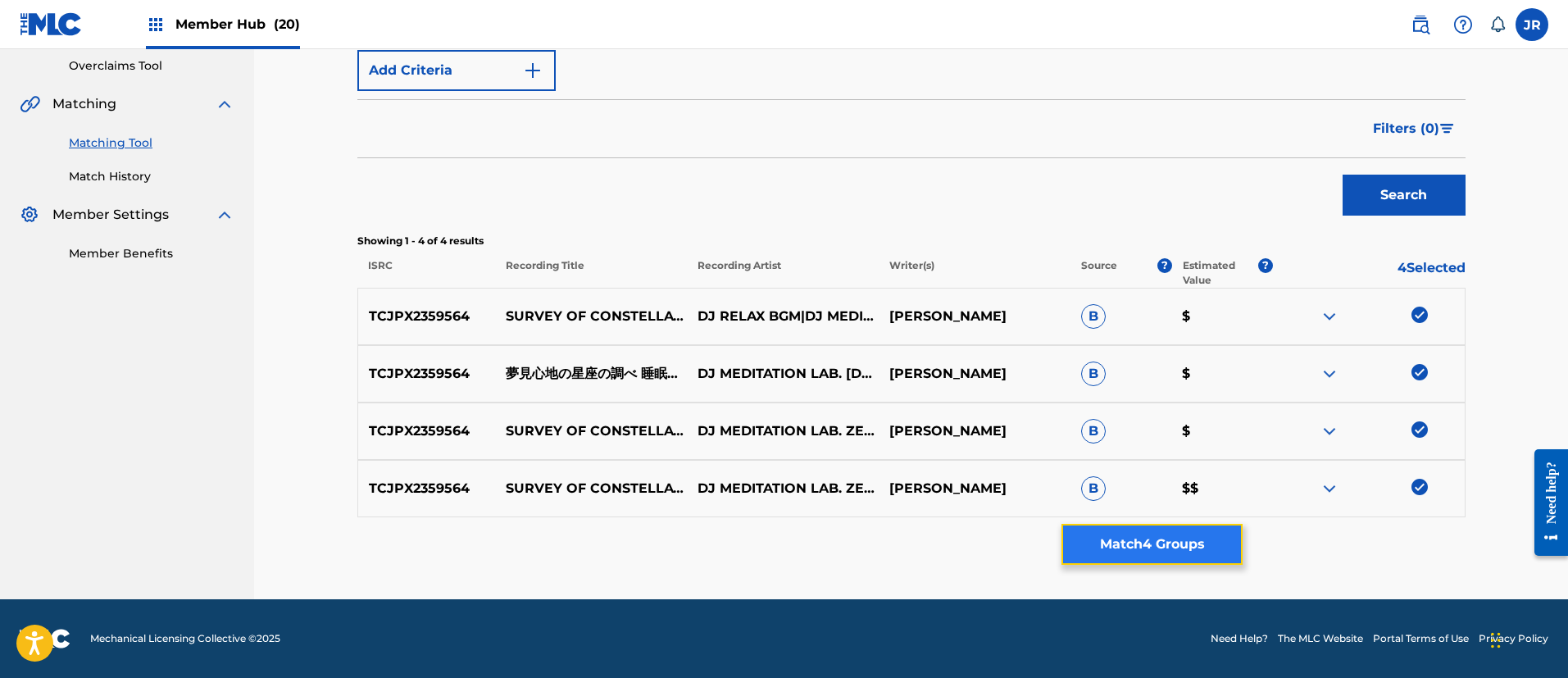
click at [1155, 550] on button "Match 4 Groups" at bounding box center [1152, 544] width 181 height 41
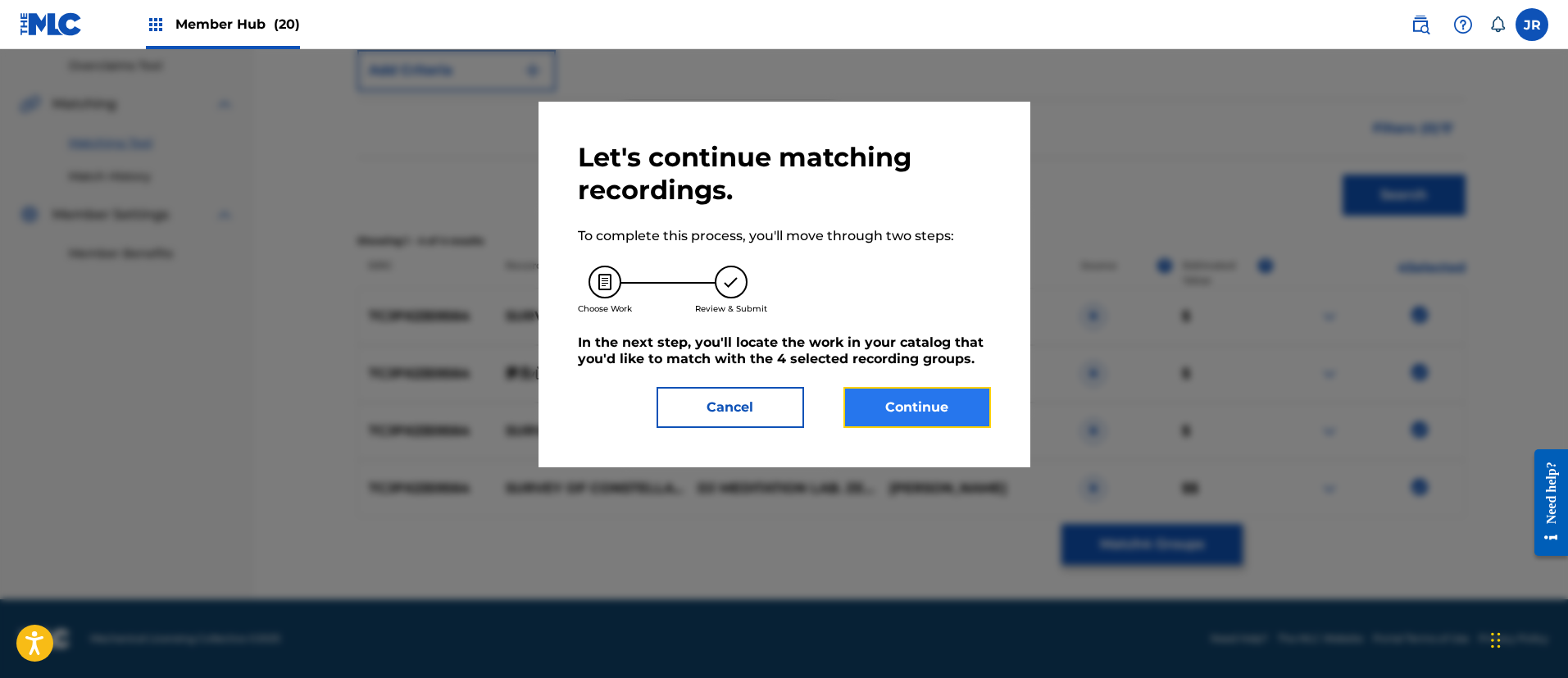
click at [923, 402] on button "Continue" at bounding box center [917, 407] width 148 height 41
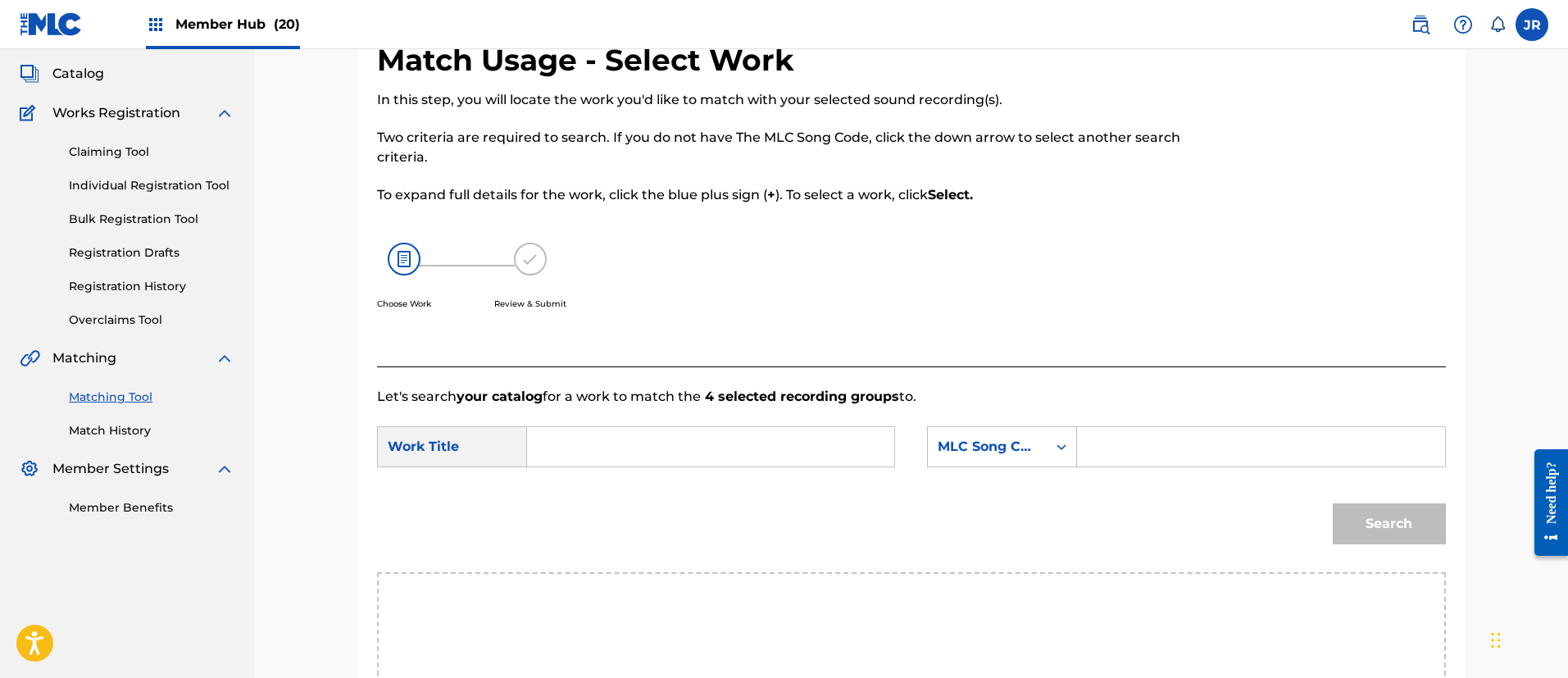
scroll to position [123, 0]
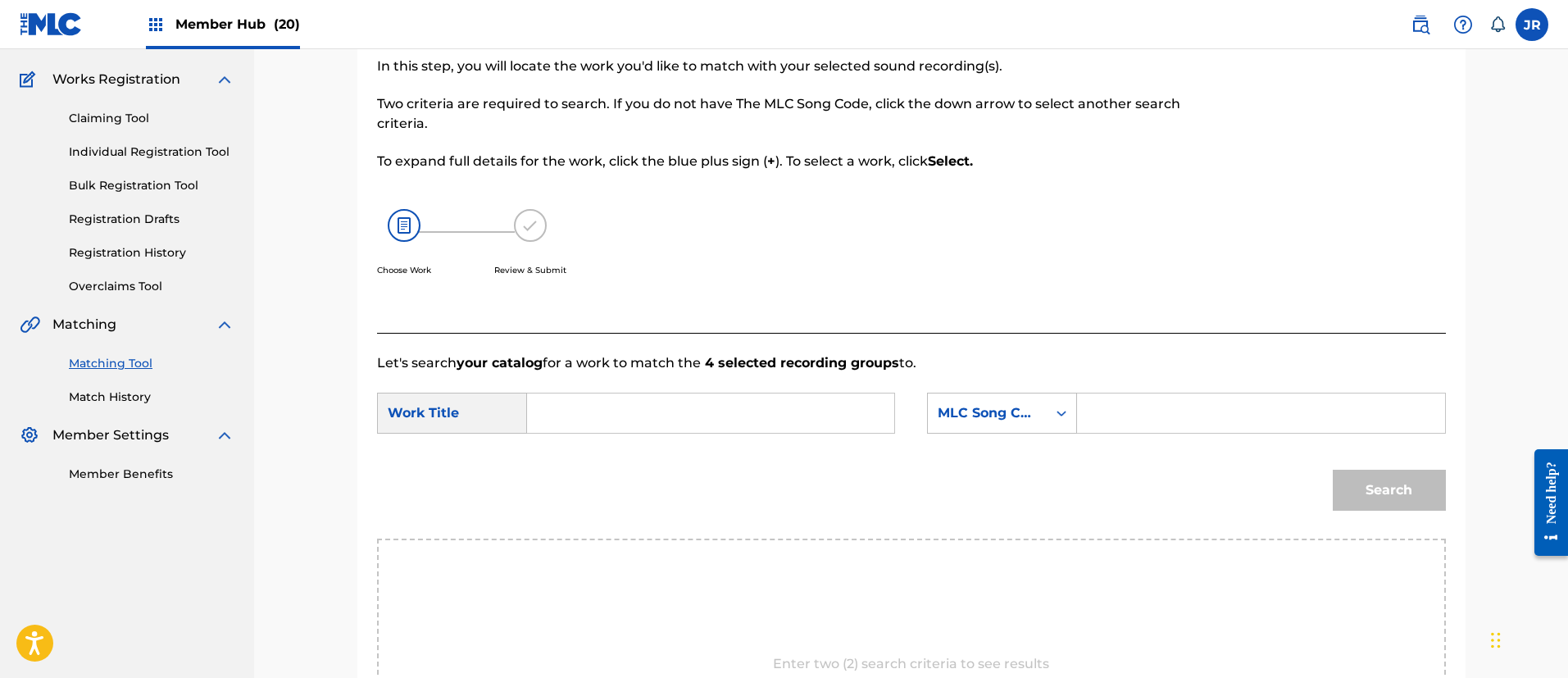
click at [609, 407] on input "Search Form" at bounding box center [710, 413] width 339 height 39
paste input "Yumemigokochinoseizanoshirabesuiminpiano"
type input "Yumemigokochinoseizanoshirabesuiminpiano"
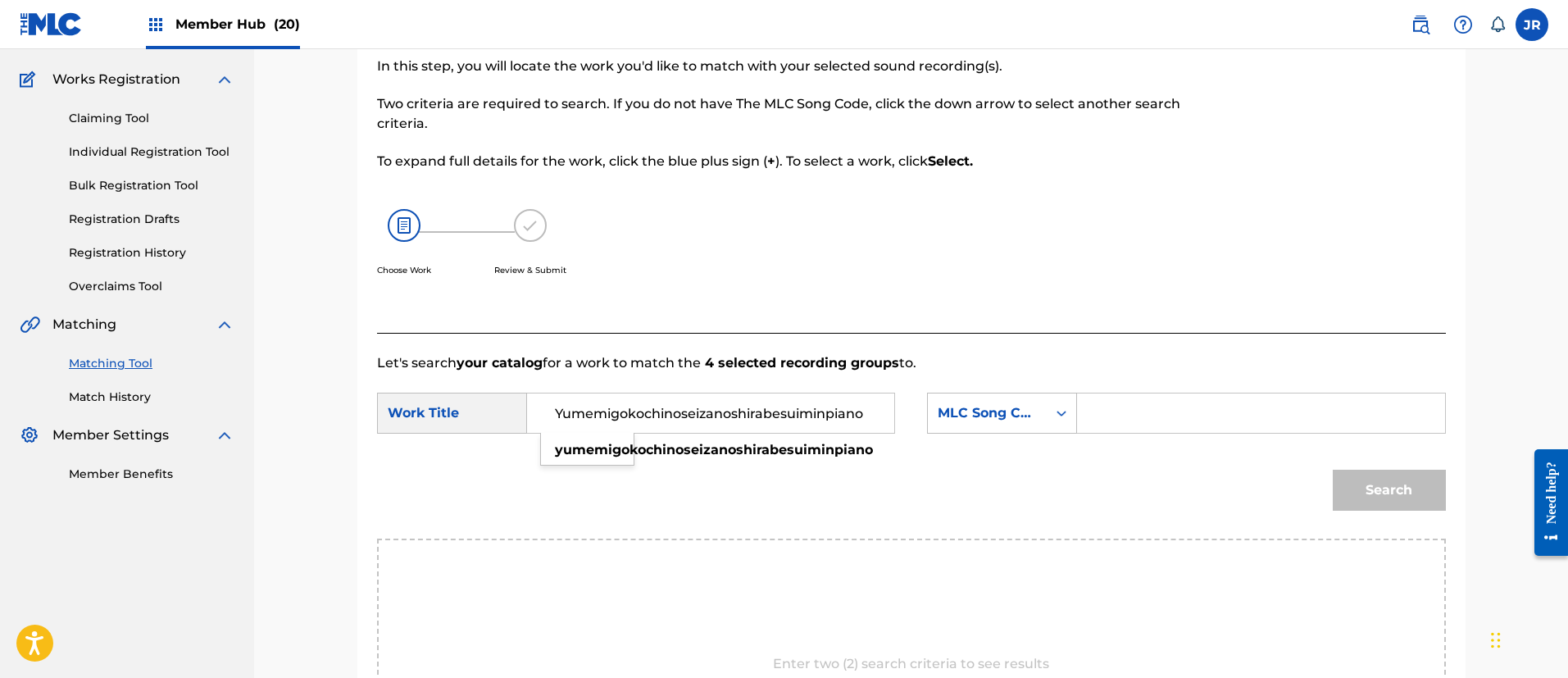
click at [1135, 418] on input "Search Form" at bounding box center [1260, 413] width 339 height 39
paste input "YQ0T3K"
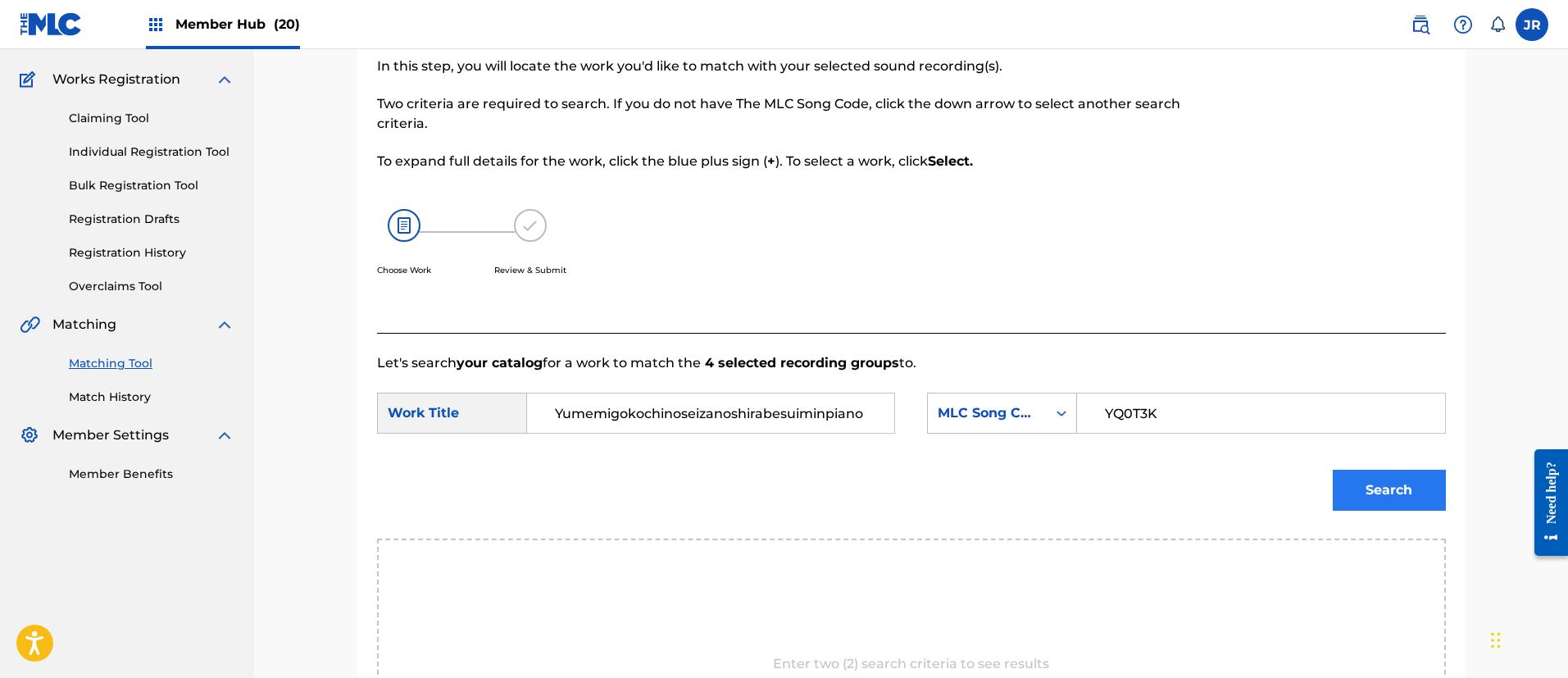
type input "YQ0T3K"
click at [1363, 502] on button "Search" at bounding box center [1389, 491] width 113 height 41
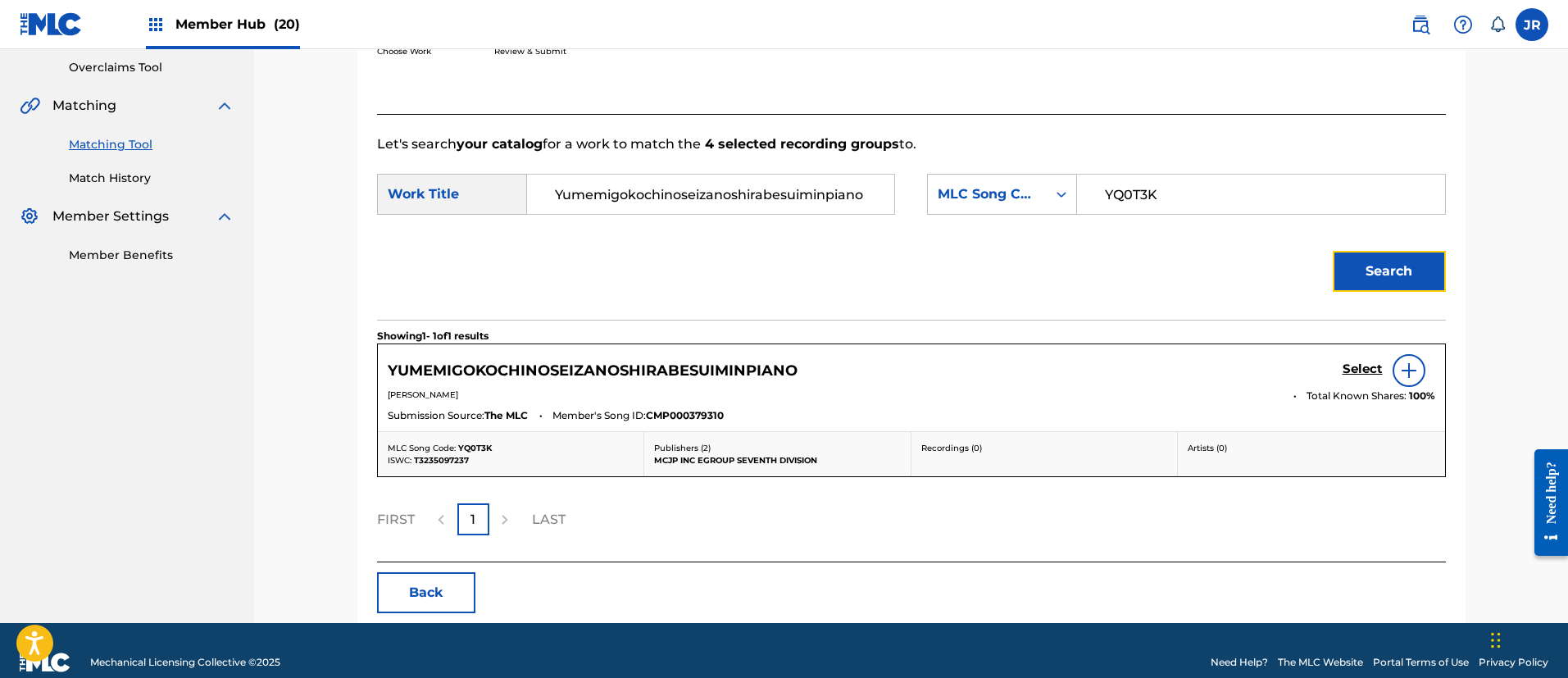
scroll to position [366, 0]
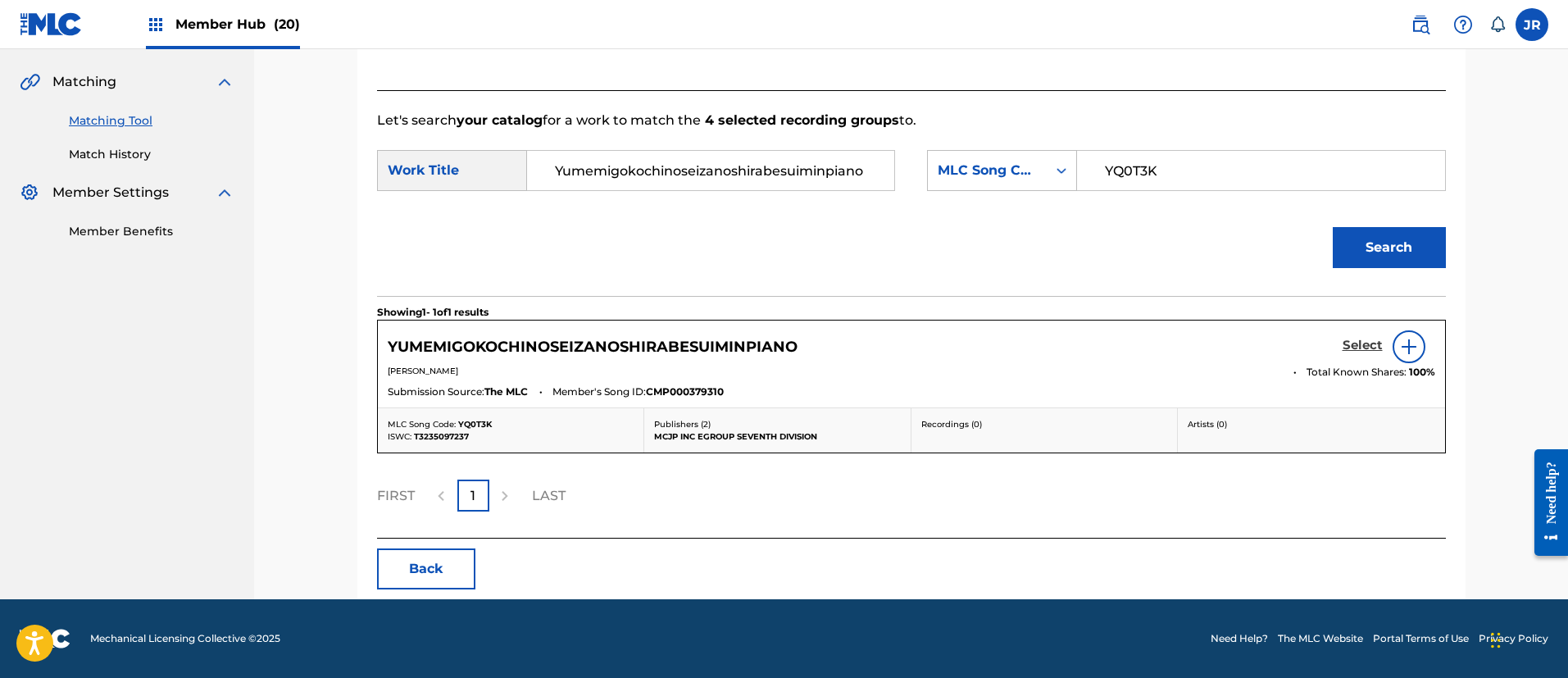
click at [1346, 345] on h5 "Select" at bounding box center [1362, 345] width 40 height 16
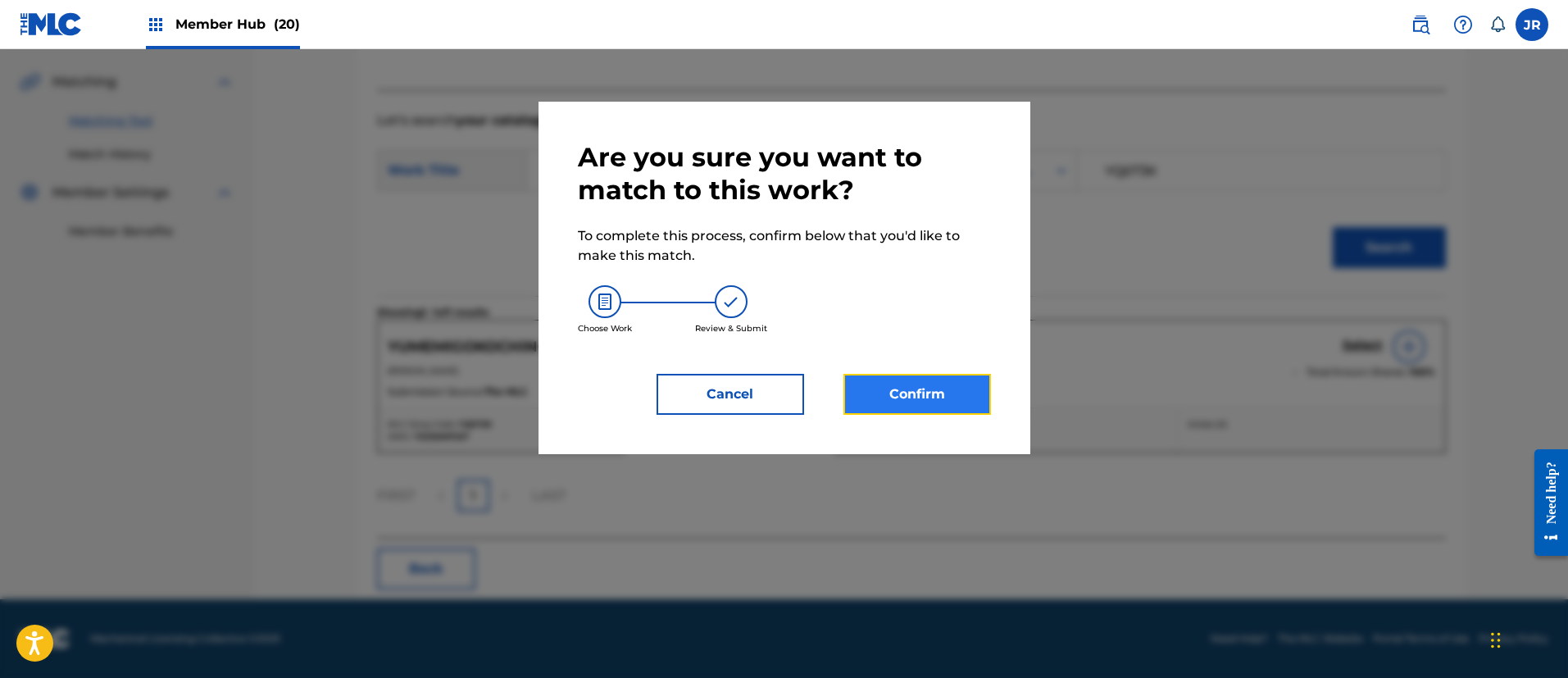
click at [878, 389] on button "Confirm" at bounding box center [917, 395] width 148 height 41
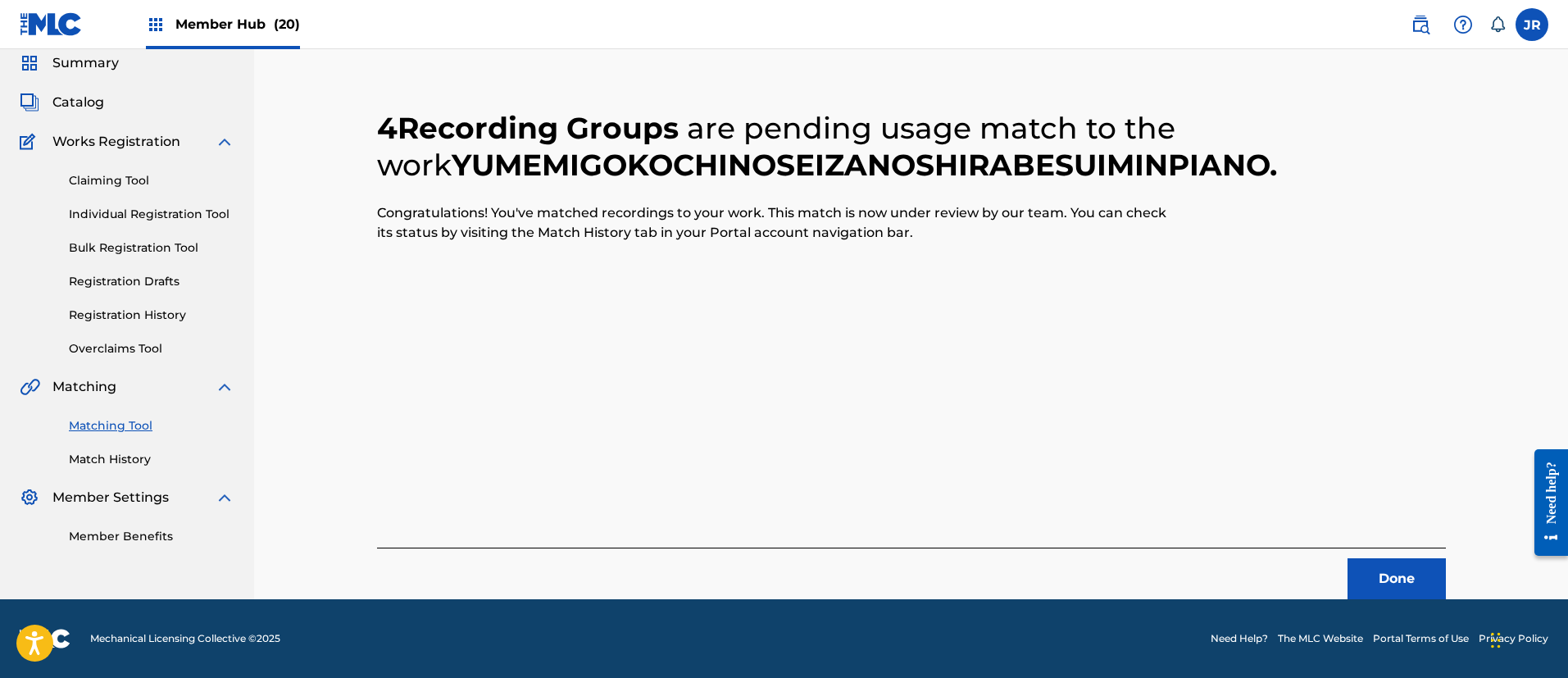
scroll to position [61, 0]
click at [1383, 565] on button "Done" at bounding box center [1396, 579] width 99 height 41
